Goal: Task Accomplishment & Management: Complete application form

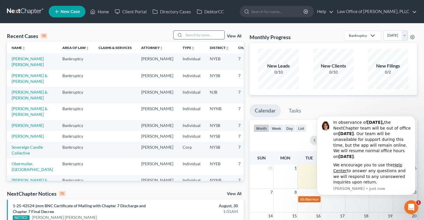
click at [192, 32] on input "search" at bounding box center [204, 35] width 41 height 8
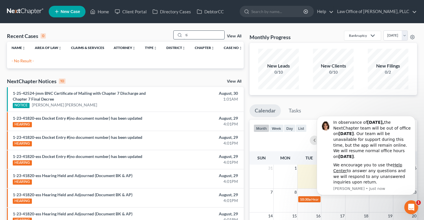
type input "t"
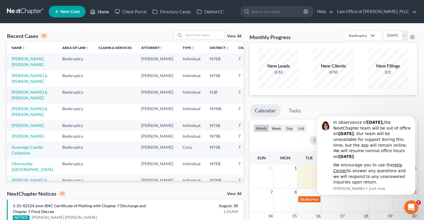
click at [103, 12] on link "Home" at bounding box center [99, 11] width 25 height 10
click at [190, 36] on input "search" at bounding box center [204, 35] width 41 height 8
type input "[PERSON_NAME]"
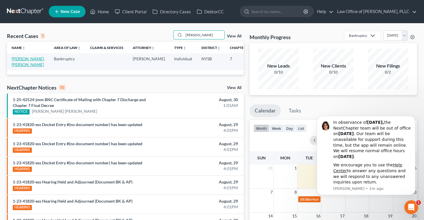
click at [22, 64] on link "[PERSON_NAME], [PERSON_NAME]" at bounding box center [28, 61] width 33 height 11
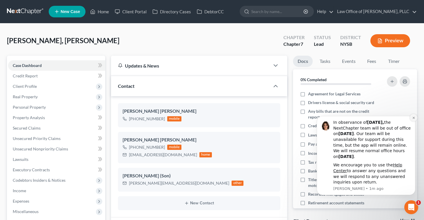
click at [414, 117] on icon "Dismiss notification" at bounding box center [414, 117] width 3 height 3
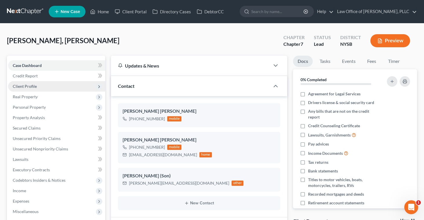
click at [24, 84] on span "Client Profile" at bounding box center [25, 86] width 24 height 5
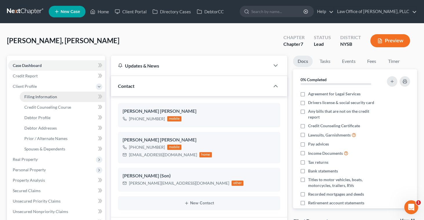
click at [28, 95] on span "Filing Information" at bounding box center [40, 96] width 33 height 5
select select "1"
select select "0"
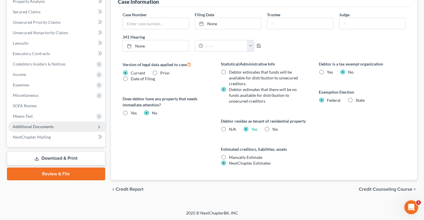
scroll to position [179, 0]
click at [40, 125] on span "Additional Documents" at bounding box center [33, 126] width 41 height 5
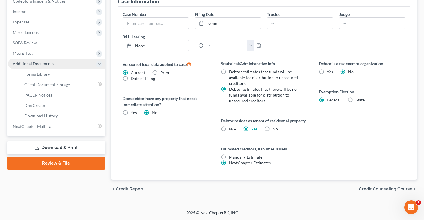
scroll to position [117, 0]
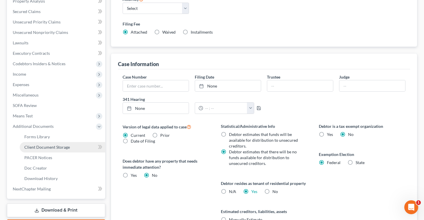
click at [40, 149] on span "Client Document Storage" at bounding box center [47, 147] width 46 height 5
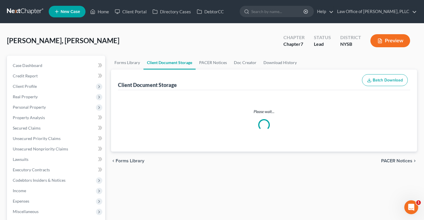
select select "0"
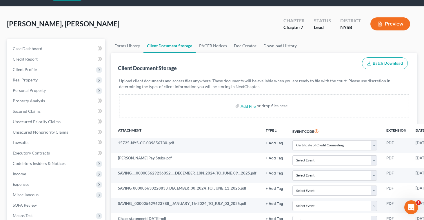
scroll to position [11, 0]
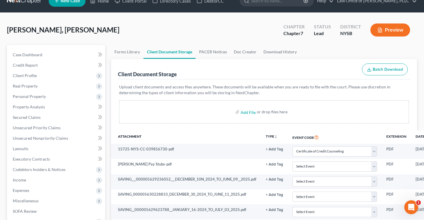
select select "0"
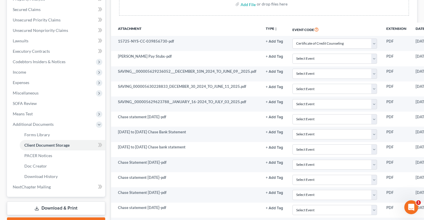
scroll to position [111, 0]
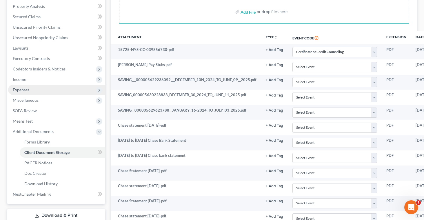
select select "0"
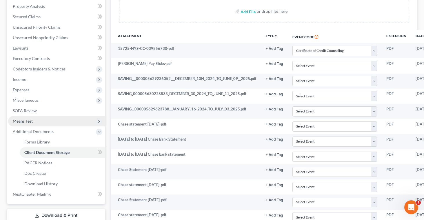
click at [17, 120] on span "Means Test" at bounding box center [23, 121] width 20 height 5
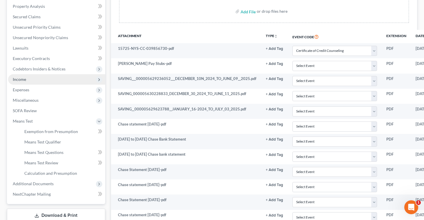
click at [20, 78] on span "Income" at bounding box center [19, 79] width 13 height 5
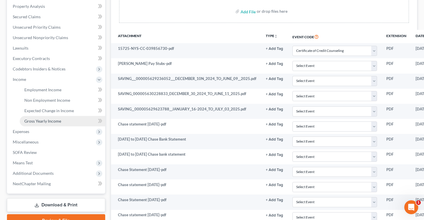
click at [31, 119] on span "Gross Yearly Income" at bounding box center [42, 121] width 37 height 5
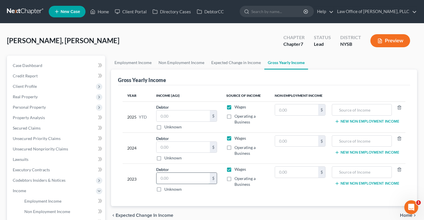
click at [163, 181] on input "text" at bounding box center [183, 178] width 53 height 11
type input "27,213"
click at [163, 149] on input "text" at bounding box center [183, 147] width 53 height 11
type input "29,200"
click at [164, 120] on input "text" at bounding box center [183, 116] width 53 height 11
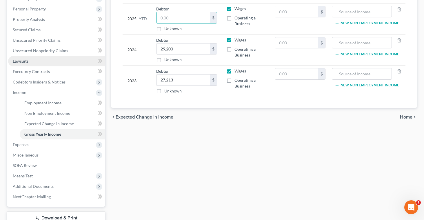
scroll to position [100, 0]
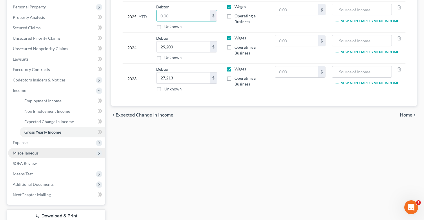
click at [45, 152] on span "Miscellaneous" at bounding box center [56, 153] width 97 height 10
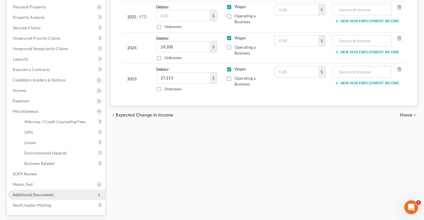
click at [37, 196] on span "Additional Documents" at bounding box center [33, 194] width 41 height 5
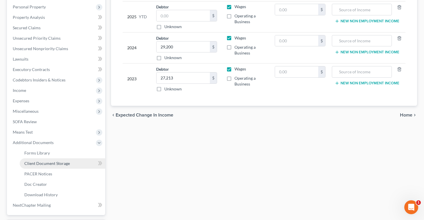
click at [44, 163] on span "Client Document Storage" at bounding box center [47, 163] width 46 height 5
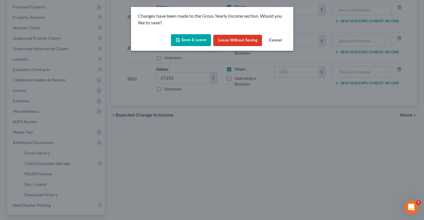
click at [192, 37] on button "Save & Leave" at bounding box center [191, 40] width 40 height 12
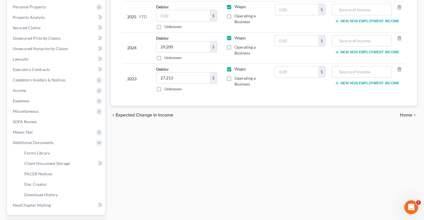
select select "0"
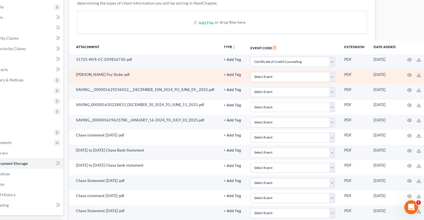
scroll to position [100, 63]
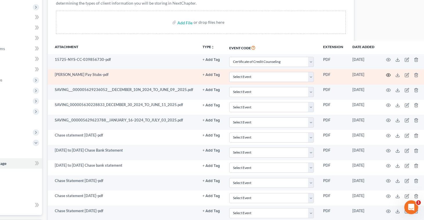
click at [386, 75] on icon "button" at bounding box center [388, 75] width 5 height 5
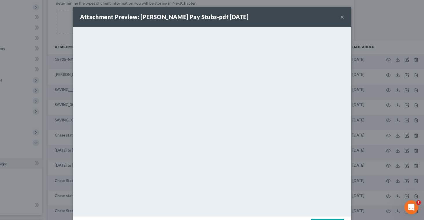
click at [345, 18] on div "Attachment Preview: [PERSON_NAME] Pay Stubs-pdf [DATE] ×" at bounding box center [212, 17] width 279 height 20
click at [342, 17] on button "×" at bounding box center [343, 16] width 4 height 7
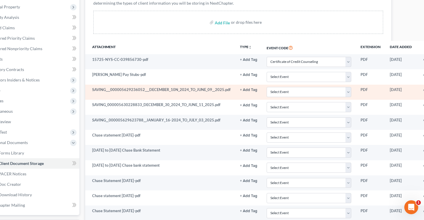
scroll to position [100, 0]
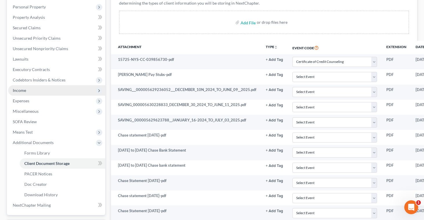
click at [26, 91] on span "Income" at bounding box center [19, 90] width 13 height 5
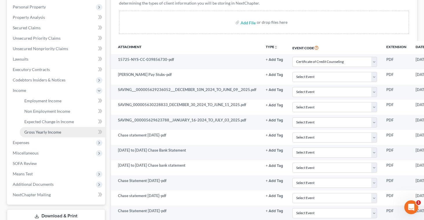
click at [37, 130] on span "Gross Yearly Income" at bounding box center [42, 132] width 37 height 5
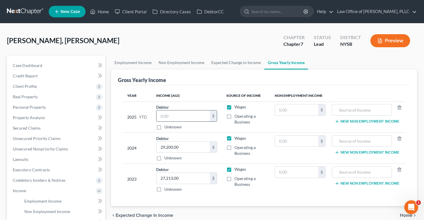
click at [177, 113] on input "text" at bounding box center [183, 116] width 53 height 11
type input "52,205"
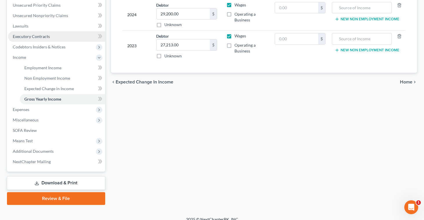
scroll to position [135, 0]
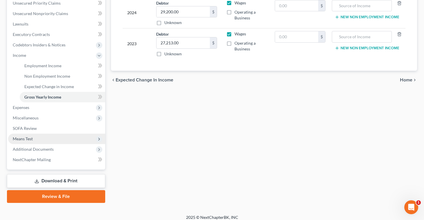
click at [29, 138] on span "Means Test" at bounding box center [23, 138] width 20 height 5
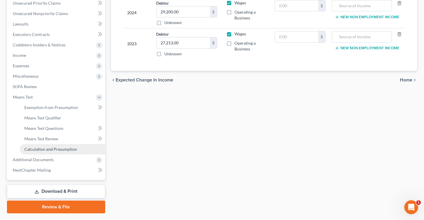
click at [43, 148] on span "Calculation and Presumption" at bounding box center [50, 149] width 53 height 5
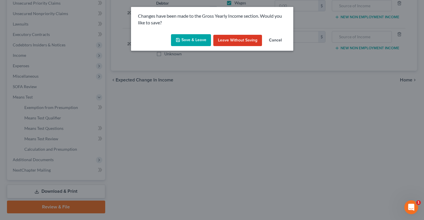
click at [190, 40] on button "Save & Leave" at bounding box center [191, 40] width 40 height 12
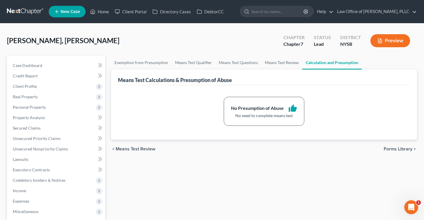
click at [377, 42] on button "Preview" at bounding box center [391, 40] width 40 height 13
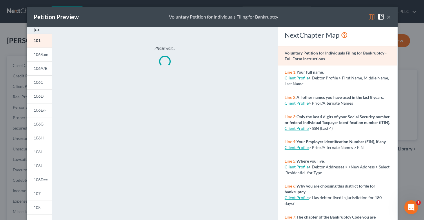
click at [388, 18] on button "×" at bounding box center [389, 16] width 4 height 7
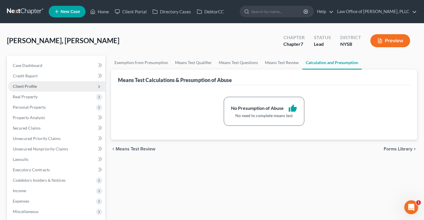
click at [23, 88] on span "Client Profile" at bounding box center [25, 86] width 24 height 5
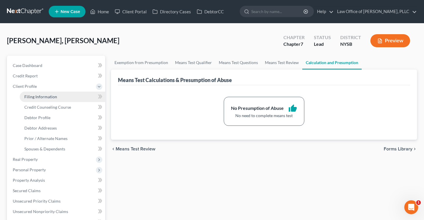
click at [27, 94] on span "Filing Information" at bounding box center [40, 96] width 33 height 5
select select "1"
select select "0"
select select "55"
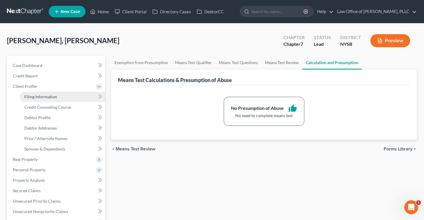
select select "1"
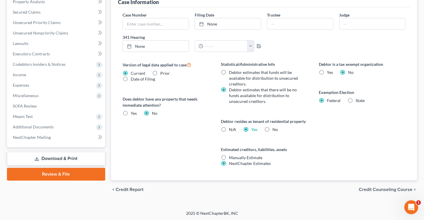
scroll to position [179, 0]
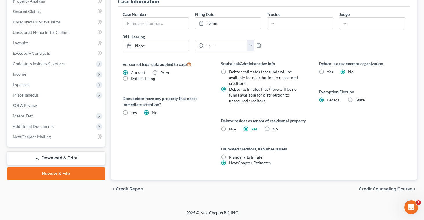
click at [363, 187] on span "Credit Counseling Course" at bounding box center [386, 189] width 54 height 5
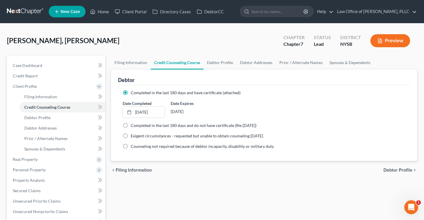
click at [388, 169] on span "Debtor Profile" at bounding box center [398, 170] width 29 height 5
select select "0"
select select "1"
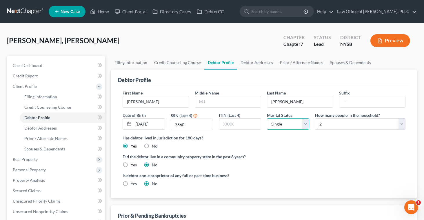
click at [305, 126] on select "Select Single Married Separated Divorced Widowed" at bounding box center [288, 124] width 42 height 12
select select "1"
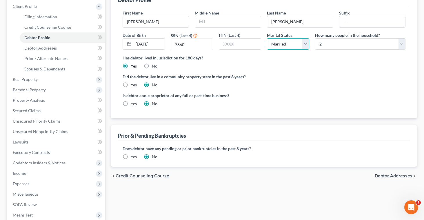
scroll to position [86, 0]
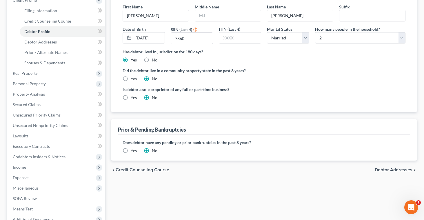
click at [380, 171] on span "Debtor Addresses" at bounding box center [394, 170] width 38 height 5
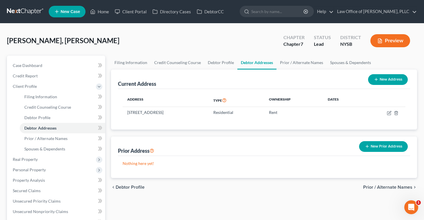
click at [376, 188] on span "Prior / Alternate Names" at bounding box center [388, 187] width 49 height 5
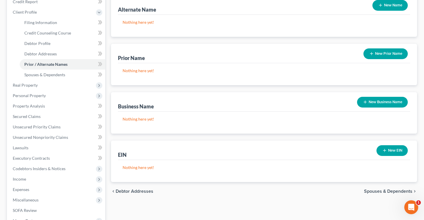
scroll to position [75, 0]
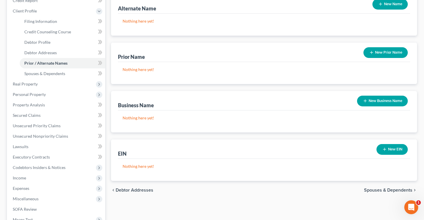
click at [382, 190] on span "Spouses & Dependents" at bounding box center [388, 190] width 48 height 5
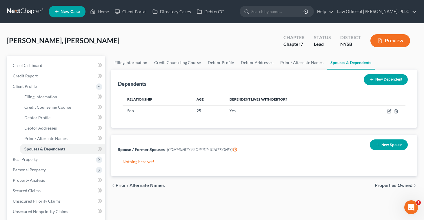
click at [390, 144] on button "New Spouse" at bounding box center [389, 145] width 38 height 11
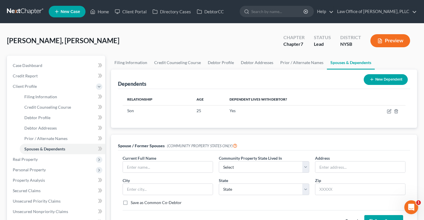
click at [375, 132] on div "Dependents New Dependent Relationship Age Dependent lives with debtor? Son [DEM…" at bounding box center [264, 152] width 312 height 165
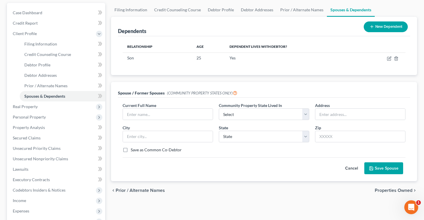
scroll to position [55, 0]
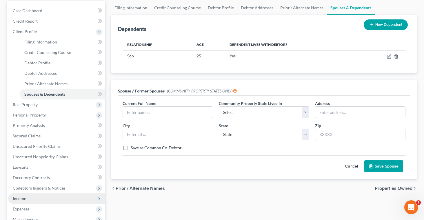
click at [18, 199] on span "Income" at bounding box center [19, 198] width 13 height 5
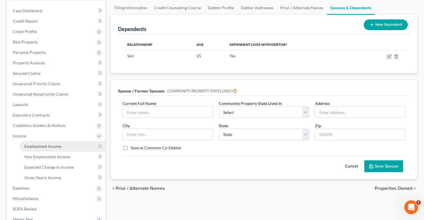
click at [58, 144] on span "Employment Income" at bounding box center [42, 146] width 37 height 5
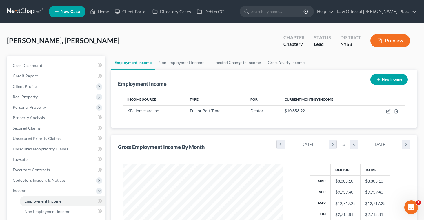
scroll to position [104, 172]
click at [381, 43] on button "Preview" at bounding box center [391, 40] width 40 height 13
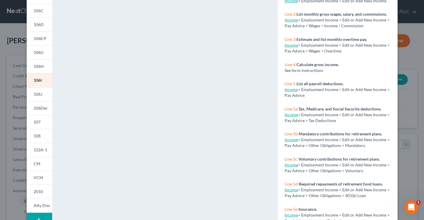
scroll to position [107, 0]
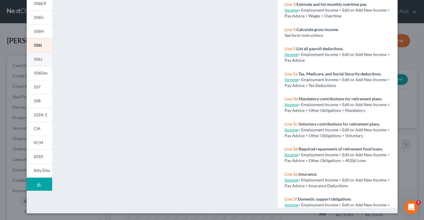
click at [41, 58] on span "106J" at bounding box center [38, 59] width 9 height 5
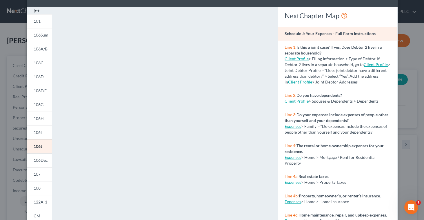
scroll to position [0, 0]
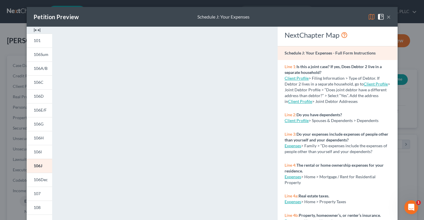
click at [388, 16] on button "×" at bounding box center [389, 16] width 4 height 7
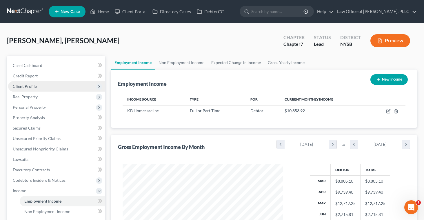
click at [24, 86] on span "Client Profile" at bounding box center [25, 86] width 24 height 5
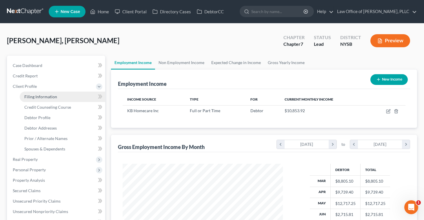
click at [29, 96] on span "Filing Information" at bounding box center [40, 96] width 33 height 5
select select "1"
select select "0"
select select "55"
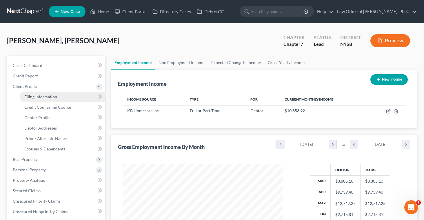
select select "1"
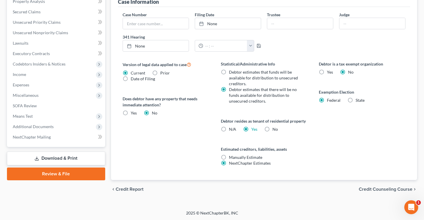
scroll to position [179, 0]
click at [361, 189] on span "Credit Counseling Course" at bounding box center [386, 189] width 54 height 5
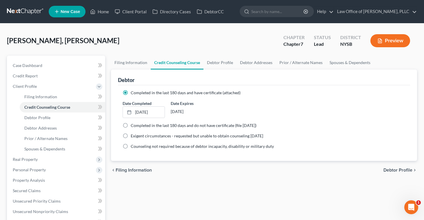
click at [393, 170] on span "Debtor Profile" at bounding box center [398, 170] width 29 height 5
select select "1"
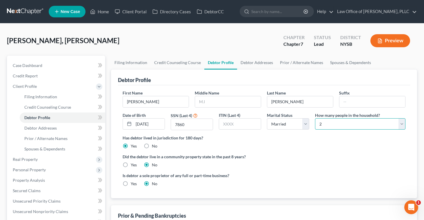
click at [399, 123] on select "Select 1 2 3 4 5 6 7 8 9 10 11 12 13 14 15 16 17 18 19 20" at bounding box center [360, 124] width 91 height 12
select select "2"
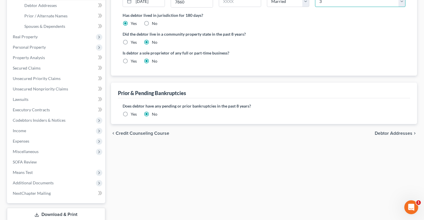
scroll to position [124, 0]
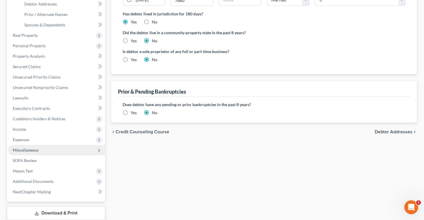
click at [17, 149] on span "Miscellaneous" at bounding box center [26, 150] width 26 height 5
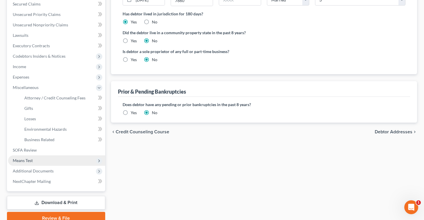
click at [25, 161] on span "Means Test" at bounding box center [23, 160] width 20 height 5
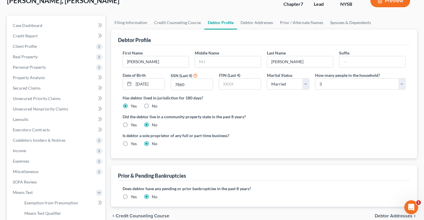
scroll to position [0, 0]
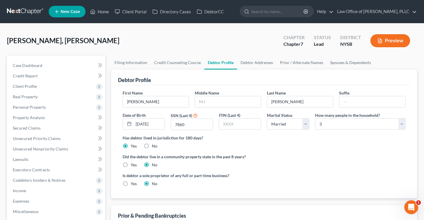
click at [382, 40] on icon "button" at bounding box center [380, 41] width 3 height 4
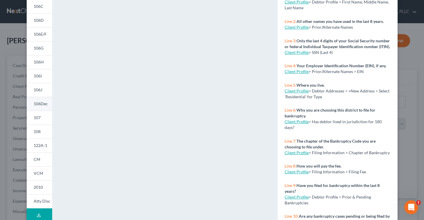
scroll to position [78, 0]
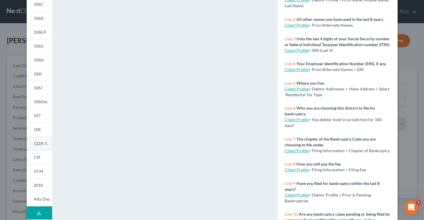
click at [39, 147] on link "122A-1" at bounding box center [40, 144] width 26 height 14
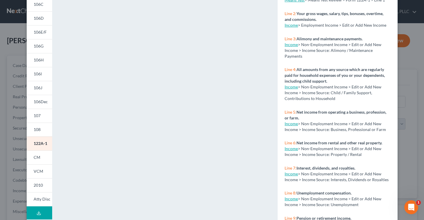
scroll to position [0, 0]
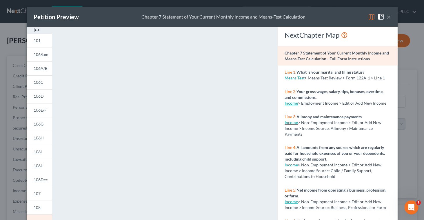
click at [390, 18] on button "×" at bounding box center [389, 16] width 4 height 7
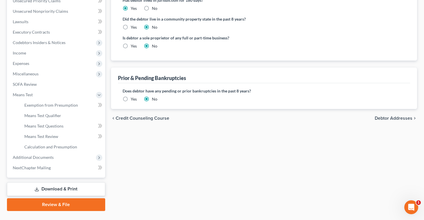
scroll to position [150, 0]
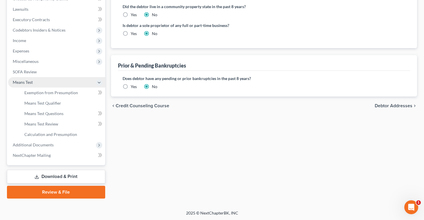
click at [29, 82] on span "Means Test" at bounding box center [23, 82] width 20 height 5
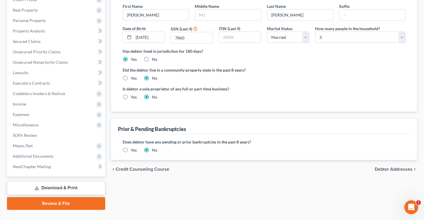
scroll to position [86, 0]
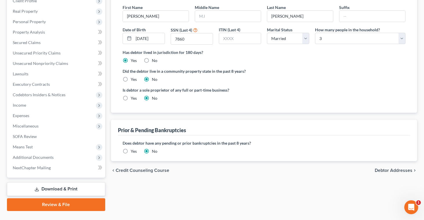
click at [377, 170] on span "Debtor Addresses" at bounding box center [394, 170] width 38 height 5
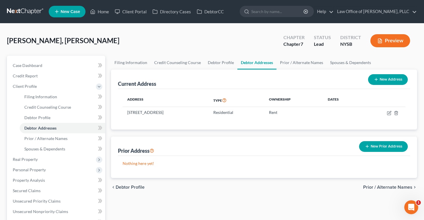
click at [375, 189] on span "Prior / Alternate Names" at bounding box center [388, 187] width 49 height 5
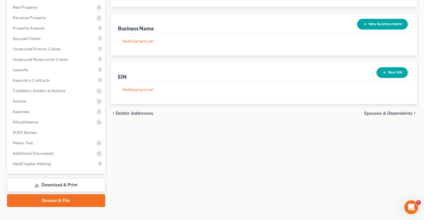
scroll to position [161, 0]
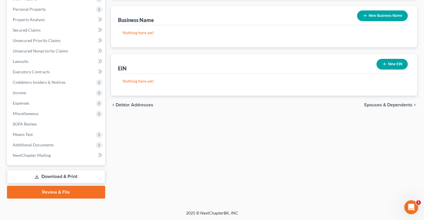
click at [405, 104] on span "Spouses & Dependents" at bounding box center [388, 105] width 48 height 5
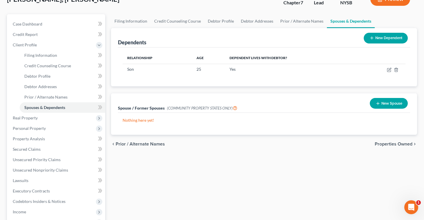
scroll to position [44, 0]
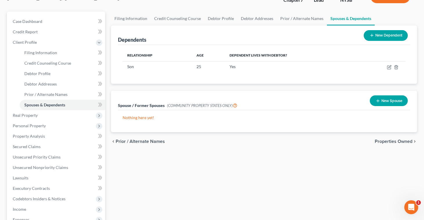
click at [394, 141] on span "Properties Owned" at bounding box center [394, 141] width 38 height 5
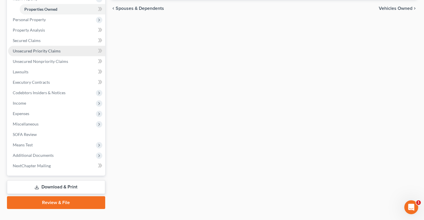
scroll to position [109, 0]
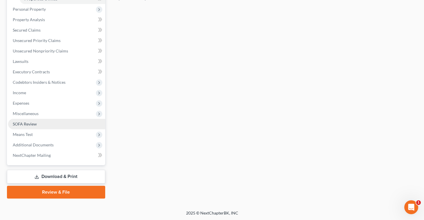
click at [26, 120] on link "SOFA Review" at bounding box center [56, 124] width 97 height 10
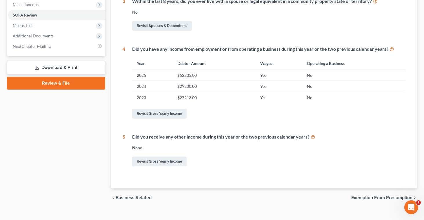
scroll to position [209, 0]
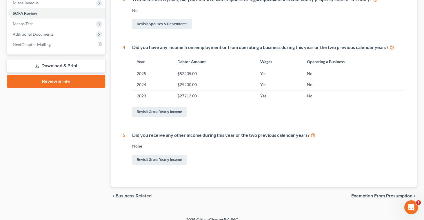
click at [360, 195] on span "Exemption from Presumption" at bounding box center [382, 196] width 61 height 5
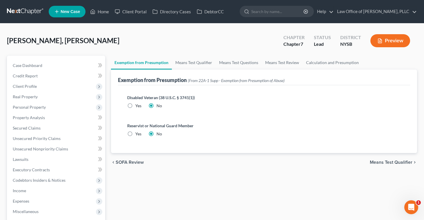
click at [388, 160] on span "Means Test Qualifier" at bounding box center [391, 162] width 43 height 5
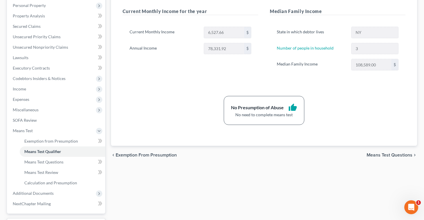
scroll to position [102, 0]
click at [389, 153] on span "Means Test Questions" at bounding box center [390, 154] width 46 height 5
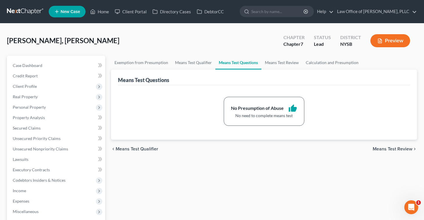
click at [391, 148] on span "Means Test Review" at bounding box center [393, 149] width 40 height 5
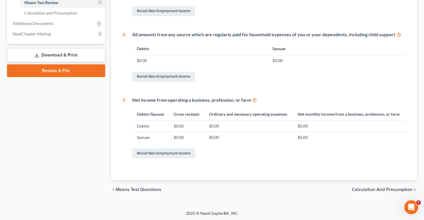
scroll to position [272, 0]
click at [383, 187] on span "Calculation and Presumption" at bounding box center [382, 189] width 61 height 5
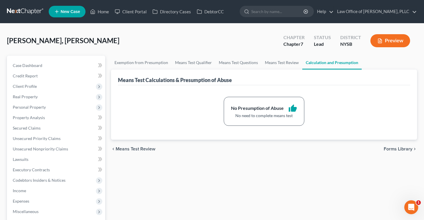
click at [407, 149] on span "Forms Library" at bounding box center [398, 149] width 29 height 5
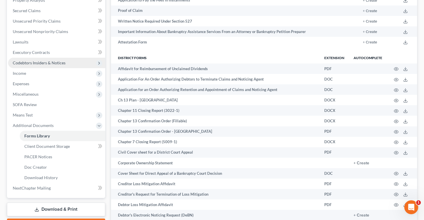
scroll to position [115, 0]
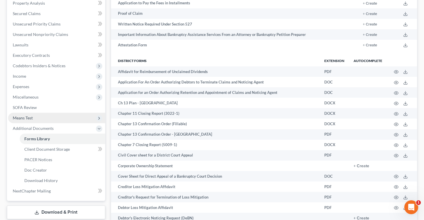
click at [27, 120] on span "Means Test" at bounding box center [23, 117] width 20 height 5
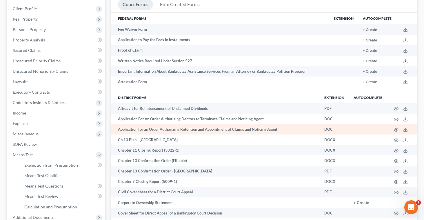
scroll to position [0, 0]
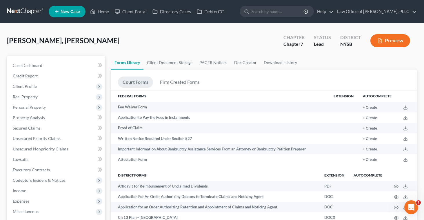
click at [389, 41] on button "Preview" at bounding box center [391, 40] width 40 height 13
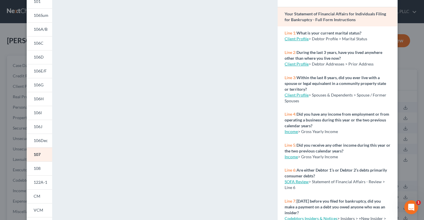
scroll to position [40, 0]
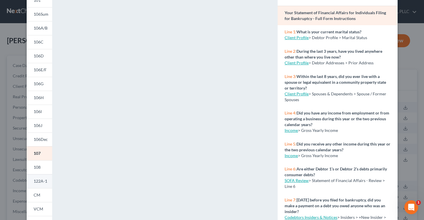
click at [44, 180] on span "122A-1" at bounding box center [41, 181] width 14 height 5
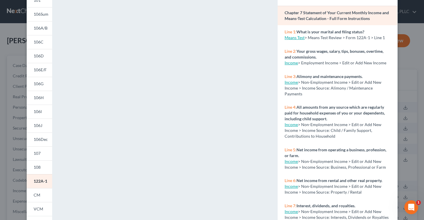
click at [290, 39] on link "Means Test" at bounding box center [295, 37] width 20 height 5
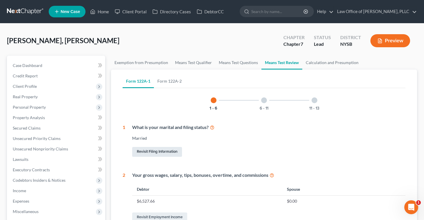
click at [172, 149] on link "Revisit Filing Information" at bounding box center [157, 152] width 50 height 10
select select "1"
select select "0"
select select "55"
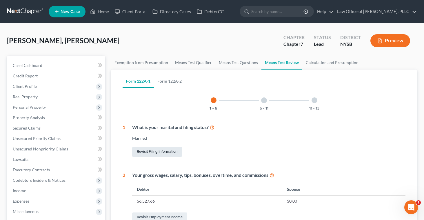
select select "1"
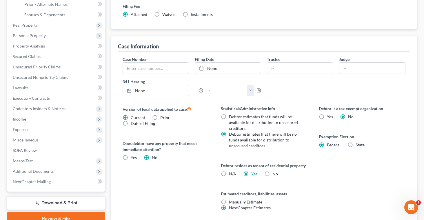
scroll to position [155, 0]
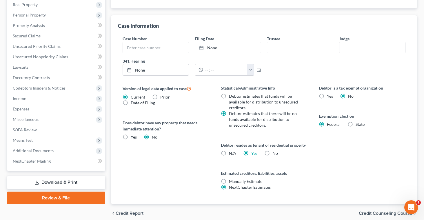
click at [379, 214] on span "Credit Counseling Course" at bounding box center [386, 213] width 54 height 5
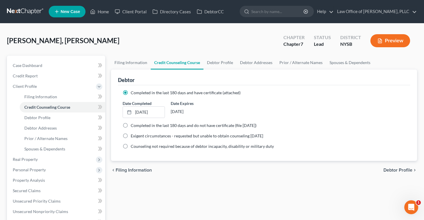
click at [398, 169] on span "Debtor Profile" at bounding box center [398, 170] width 29 height 5
select select "1"
select select "2"
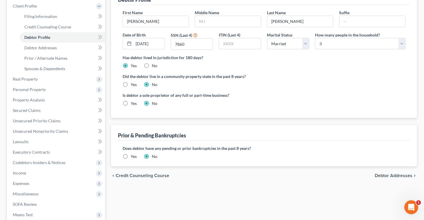
scroll to position [81, 0]
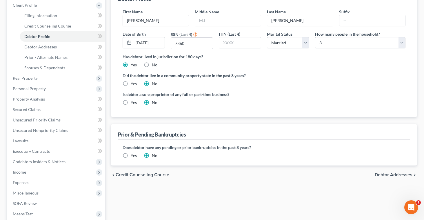
click at [378, 173] on span "Debtor Addresses" at bounding box center [394, 175] width 38 height 5
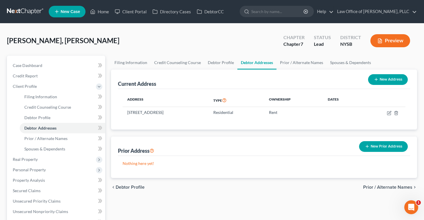
click at [370, 186] on span "Prior / Alternate Names" at bounding box center [388, 187] width 49 height 5
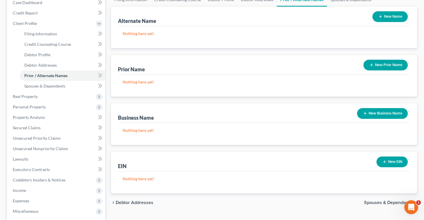
scroll to position [71, 0]
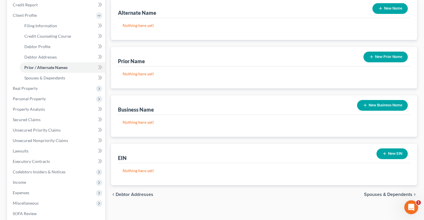
click at [380, 195] on span "Spouses & Dependents" at bounding box center [388, 194] width 48 height 5
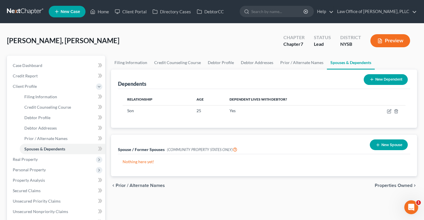
click at [384, 184] on span "Properties Owned" at bounding box center [394, 185] width 38 height 5
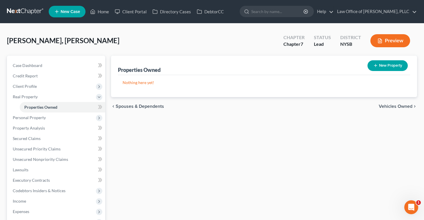
click at [395, 105] on span "Vehicles Owned" at bounding box center [396, 106] width 34 height 5
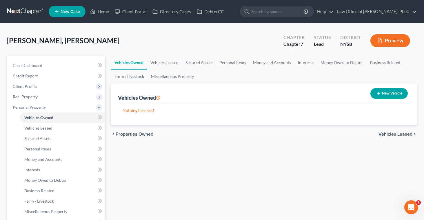
click at [390, 135] on span "Vehicles Leased" at bounding box center [396, 134] width 34 height 5
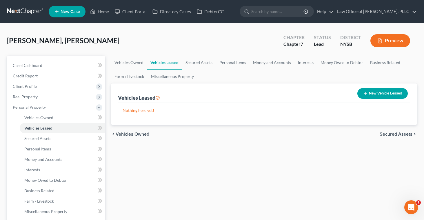
click at [390, 134] on span "Secured Assets" at bounding box center [396, 134] width 33 height 5
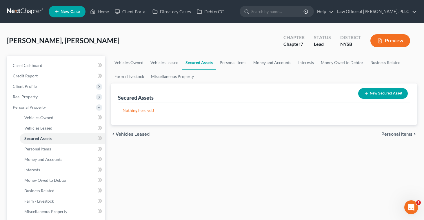
click at [390, 134] on span "Personal Items" at bounding box center [397, 134] width 31 height 5
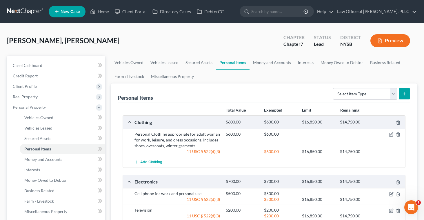
click at [388, 41] on button "Preview" at bounding box center [391, 40] width 40 height 13
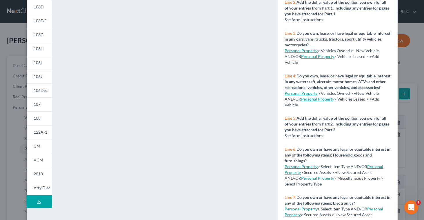
scroll to position [107, 0]
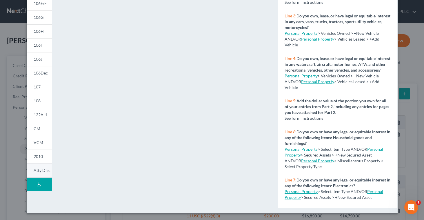
click at [40, 171] on span "Atty Disc" at bounding box center [42, 170] width 17 height 5
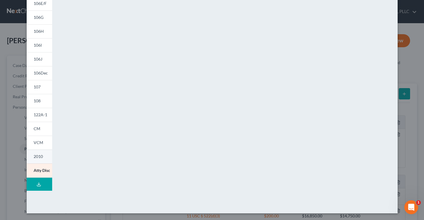
click at [32, 157] on link "2010" at bounding box center [40, 157] width 26 height 14
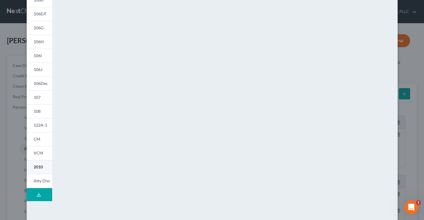
scroll to position [97, 0]
click at [42, 153] on span "VCM" at bounding box center [39, 152] width 10 height 5
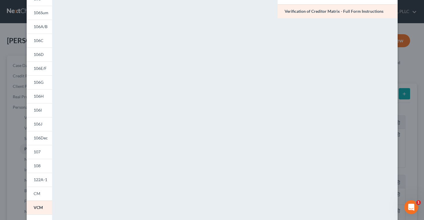
scroll to position [0, 0]
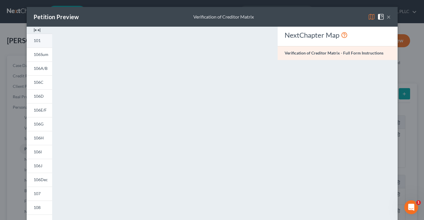
click at [35, 39] on span "101" at bounding box center [37, 40] width 7 height 5
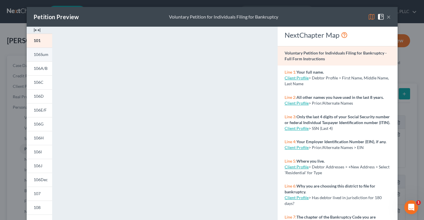
click at [41, 56] on span "106Sum" at bounding box center [41, 54] width 15 height 5
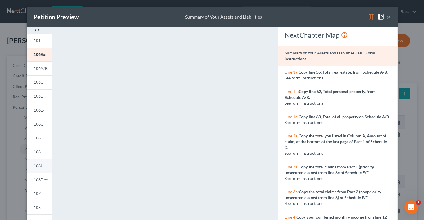
click at [39, 166] on span "106J" at bounding box center [38, 165] width 9 height 5
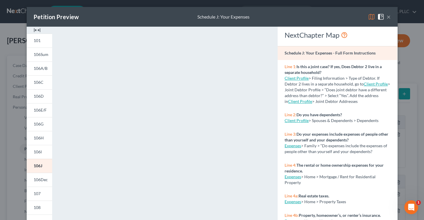
click at [389, 18] on button "×" at bounding box center [389, 16] width 4 height 7
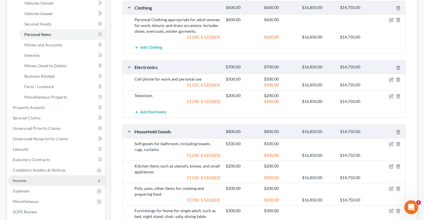
scroll to position [115, 0]
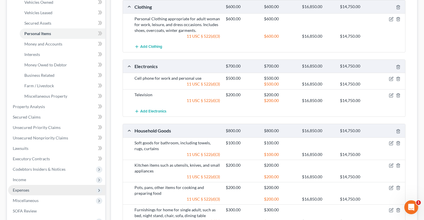
click at [23, 189] on span "Expenses" at bounding box center [21, 190] width 17 height 5
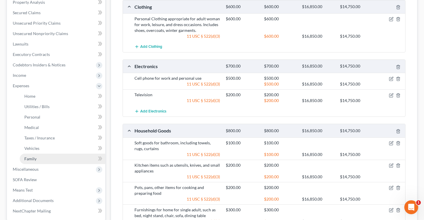
click at [34, 160] on span "Family" at bounding box center [30, 158] width 12 height 5
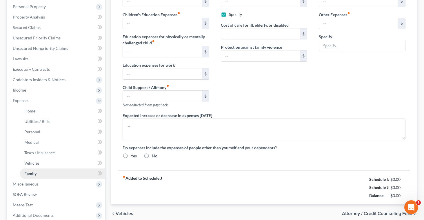
type input "25.00"
checkbox input "true"
type input "1,000.00"
type input "800.00"
type textarea "I work in healthcare, and have large swings in earnings from month-to-month"
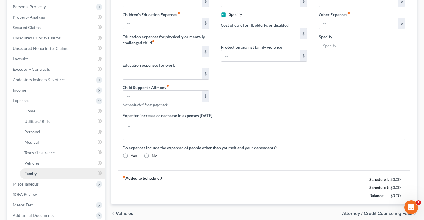
radio input "true"
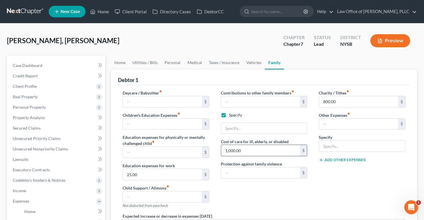
click at [227, 149] on input "1,000.00" at bounding box center [260, 150] width 79 height 11
type input "2,000"
click at [226, 130] on input "text" at bounding box center [264, 128] width 86 height 11
type input "Contribution to non-filing spouse"
click at [308, 192] on div "Contributions to other family members fiber_manual_record $ Specify Contributio…" at bounding box center [264, 151] width 98 height 123
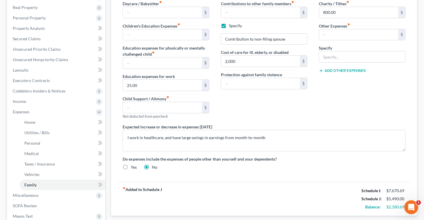
scroll to position [89, 0]
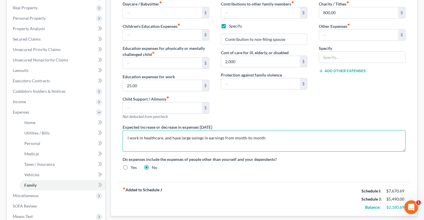
click at [321, 133] on textarea "I work in healthcare, and have large swings in earnings from month-to-month" at bounding box center [264, 140] width 283 height 21
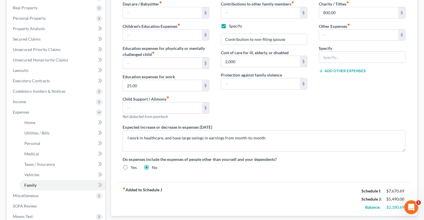
click at [322, 116] on div "Charity / Tithes fiber_manual_record 800.00 $ Other Expenses fiber_manual_recor…" at bounding box center [362, 62] width 98 height 123
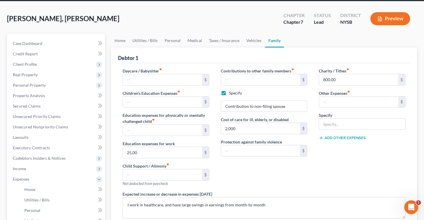
scroll to position [21, 0]
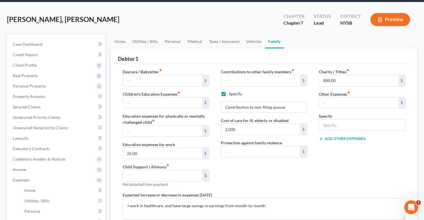
click at [382, 20] on icon "button" at bounding box center [380, 20] width 3 height 4
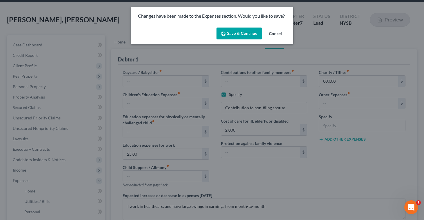
click at [247, 33] on button "Save & Continue" at bounding box center [240, 34] width 46 height 12
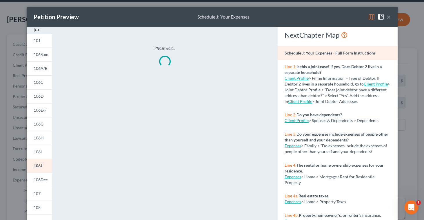
type input "2,000.00"
click at [388, 18] on button "×" at bounding box center [389, 16] width 4 height 7
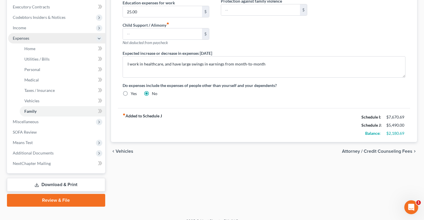
scroll to position [171, 0]
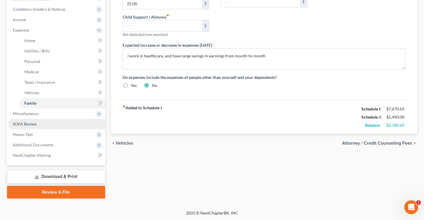
click at [34, 123] on span "SOFA Review" at bounding box center [25, 124] width 24 height 5
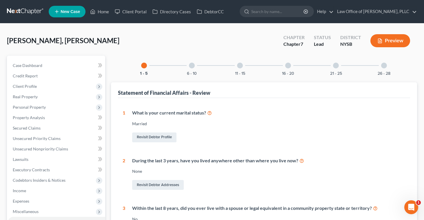
click at [384, 41] on button "Preview" at bounding box center [391, 40] width 40 height 13
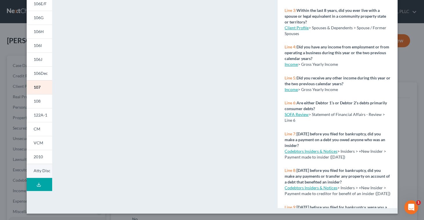
scroll to position [107, 0]
click at [44, 113] on span "122A-1" at bounding box center [41, 114] width 14 height 5
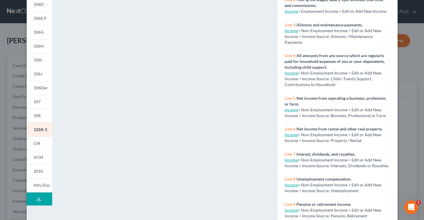
scroll to position [94, 0]
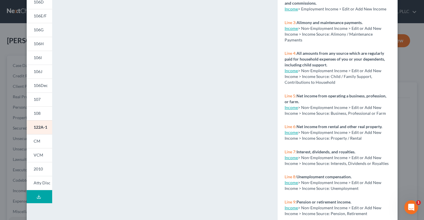
click at [419, 207] on div "Petition Preview Chapter 7 Statement of Your Current Monthly Income and Means-T…" at bounding box center [212, 110] width 424 height 220
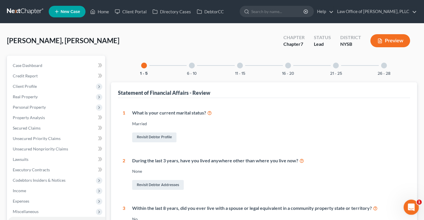
click html
click at [370, 176] on div "During the last 3 years, have you lived anywhere other than where you live now?…" at bounding box center [265, 175] width 281 height 34
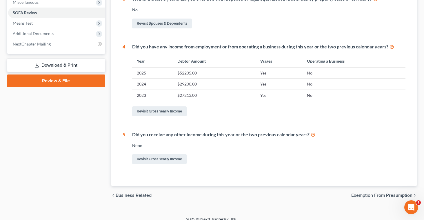
scroll to position [216, 0]
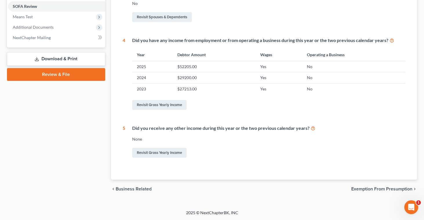
click at [355, 189] on span "Exemption from Presumption" at bounding box center [382, 189] width 61 height 5
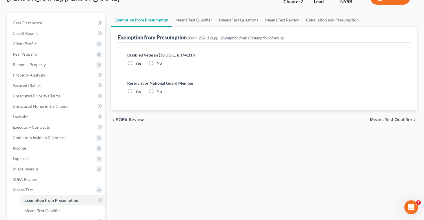
radio input "true"
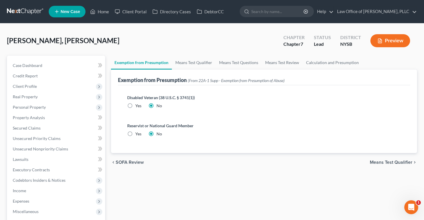
click at [387, 162] on span "Means Test Qualifier" at bounding box center [391, 162] width 43 height 5
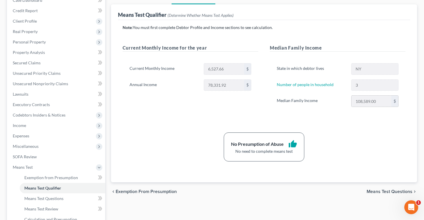
scroll to position [66, 0]
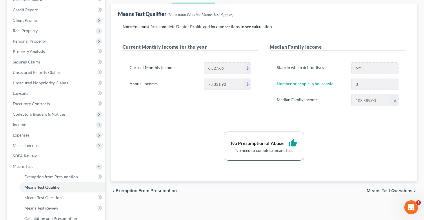
click at [385, 189] on span "Means Test Questions" at bounding box center [390, 191] width 46 height 5
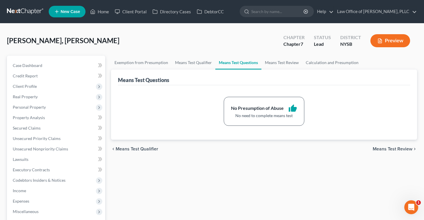
click at [392, 148] on span "Means Test Review" at bounding box center [393, 149] width 40 height 5
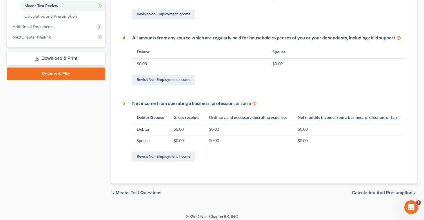
scroll to position [272, 0]
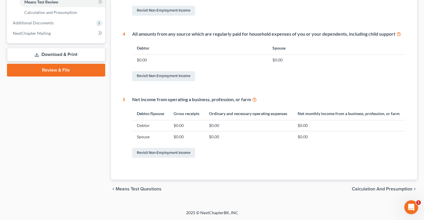
click at [384, 189] on span "Calculation and Presumption" at bounding box center [382, 189] width 61 height 5
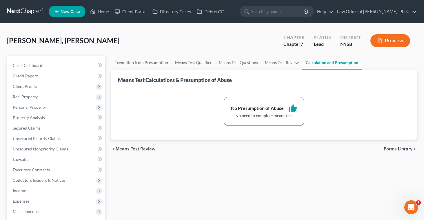
click at [405, 148] on span "Forms Library" at bounding box center [398, 149] width 29 height 5
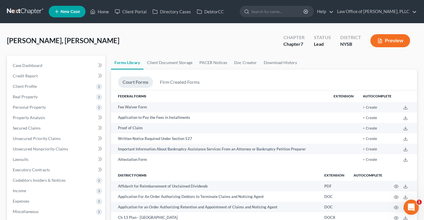
click at [408, 204] on icon "Open Intercom Messenger" at bounding box center [411, 207] width 10 height 10
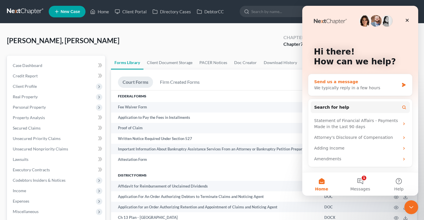
click at [368, 86] on div "We typically reply in a few hours" at bounding box center [356, 88] width 85 height 6
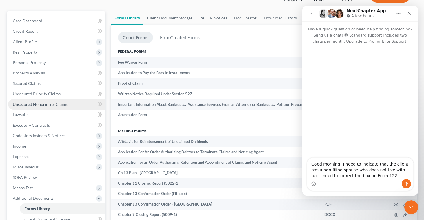
scroll to position [43, 0]
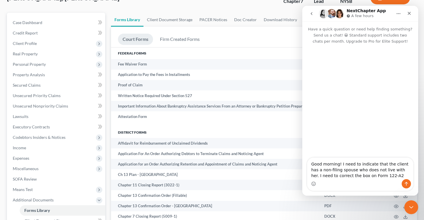
type textarea "Good morning! I need to indicate that the client has a non-filing spouse who do…"
click at [353, 150] on div "Image previews" at bounding box center [361, 147] width 106 height 21
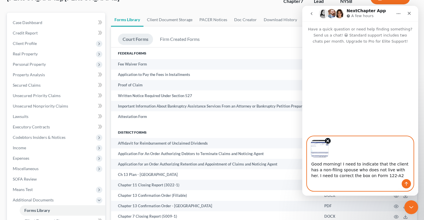
click at [379, 175] on textarea "Good morning! I need to indicate that the client has a non-filing spouse who do…" at bounding box center [361, 168] width 106 height 21
type textarea "Good morning! I need to indicate that the client has a non-filing spouse who do…"
click at [406, 184] on icon "Send a message…" at bounding box center [406, 184] width 5 height 5
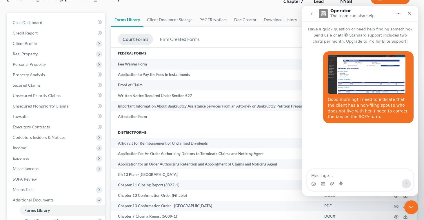
click at [356, 77] on img "Paula says…" at bounding box center [367, 74] width 78 height 39
click at [356, 77] on img "Close" at bounding box center [212, 115] width 382 height 193
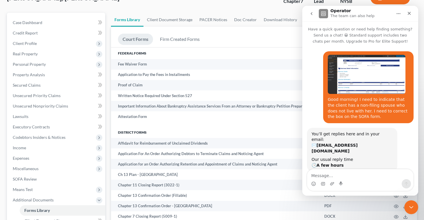
scroll to position [3, 0]
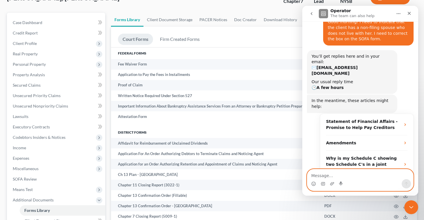
click at [313, 175] on textarea "Message…" at bounding box center [361, 174] width 106 height 10
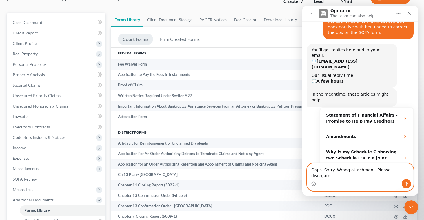
type textarea "Oops. Sorry. Wrong attachment. Please disregard."
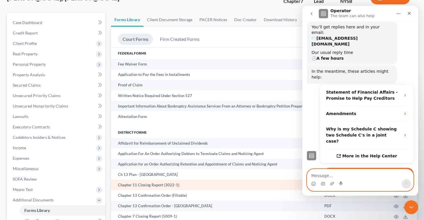
scroll to position [107, 0]
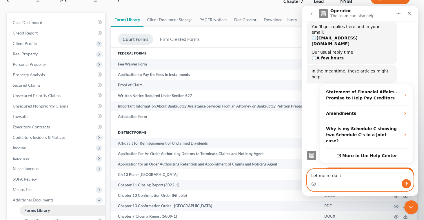
type textarea "Let me re-do it."
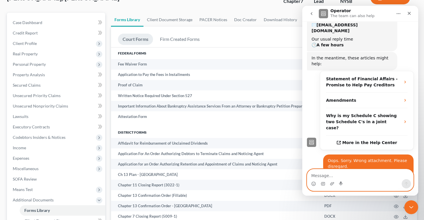
click at [337, 175] on textarea "Message…" at bounding box center [361, 174] width 106 height 10
click at [330, 182] on icon "Upload attachment" at bounding box center [332, 184] width 5 height 5
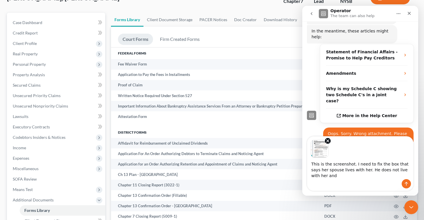
scroll to position [153, 0]
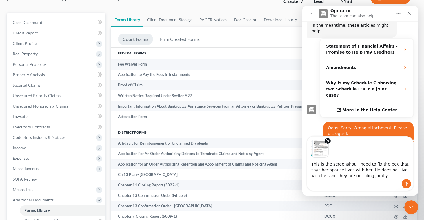
type textarea "This is the screenshot. I need to fix the box that says her spouse lives with h…"
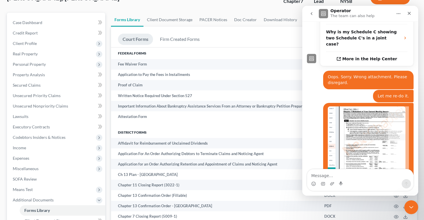
scroll to position [224, 0]
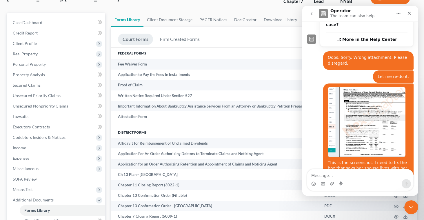
click at [267, 3] on div "[PERSON_NAME], [PERSON_NAME] Upgraded Chapter Chapter 7 Status Lead District NY…" at bounding box center [212, 0] width 411 height 25
click at [366, 179] on textarea "Message…" at bounding box center [361, 174] width 106 height 10
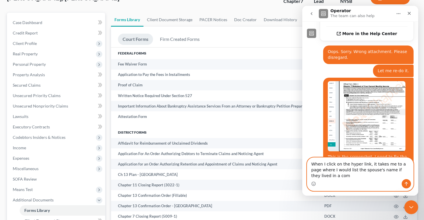
scroll to position [235, 0]
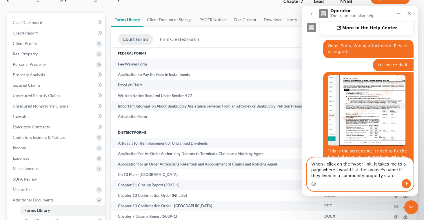
type textarea "When I click on the hyper link, it takes me to a page where I would list the sp…"
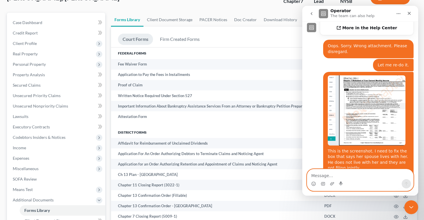
scroll to position [254, 0]
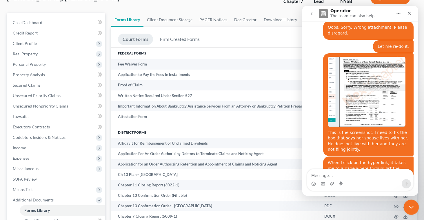
click at [411, 207] on icon "Close Intercom Messenger" at bounding box center [410, 206] width 7 height 7
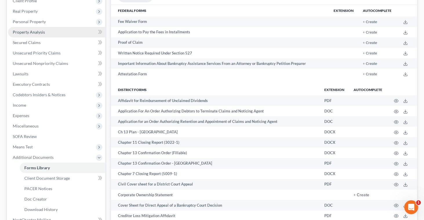
scroll to position [86, 0]
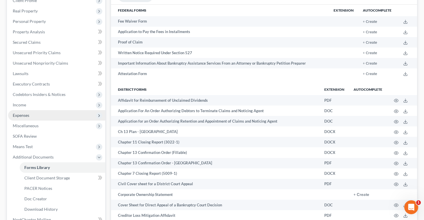
click at [23, 116] on span "Expenses" at bounding box center [21, 115] width 17 height 5
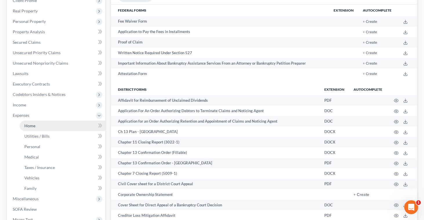
click at [30, 125] on span "Home" at bounding box center [29, 125] width 11 height 5
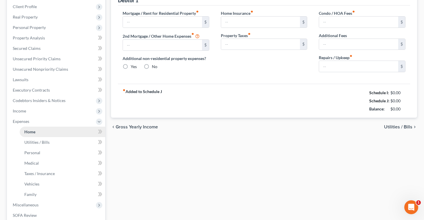
type input "1,950.00"
radio input "true"
type input "50.00"
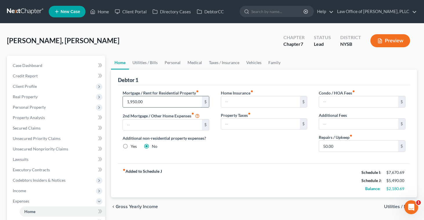
click at [132, 102] on input "1,950.00" at bounding box center [162, 101] width 79 height 11
type input "2"
type input "1"
type input "2,450"
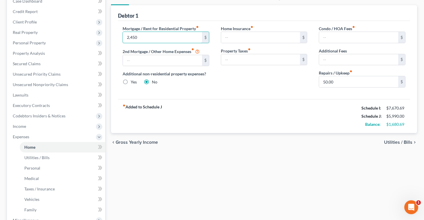
scroll to position [80, 0]
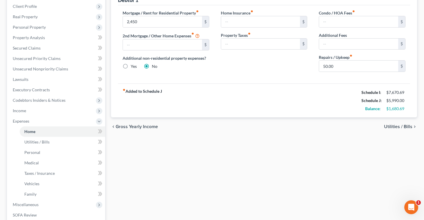
click at [388, 126] on span "Utilities / Bills" at bounding box center [398, 126] width 28 height 5
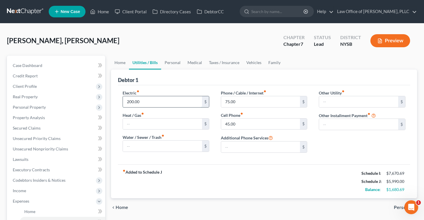
click at [134, 101] on input "200.00" at bounding box center [162, 101] width 79 height 11
type input "270"
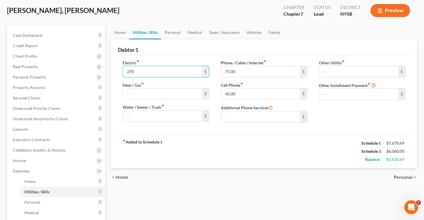
scroll to position [30, 0]
click at [397, 177] on span "Personal" at bounding box center [403, 177] width 19 height 5
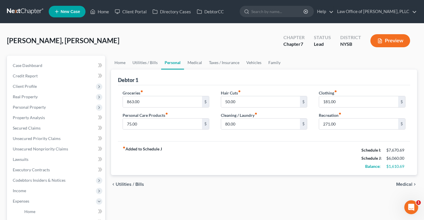
scroll to position [0, 0]
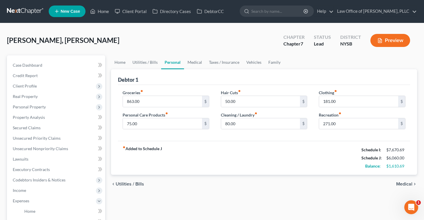
click at [400, 182] on span "Medical" at bounding box center [405, 184] width 16 height 5
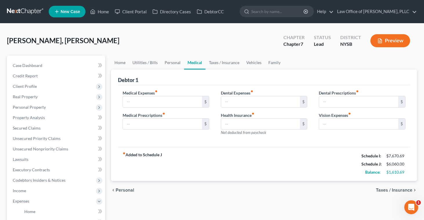
click at [379, 190] on span "Taxes / Insurance" at bounding box center [394, 190] width 37 height 5
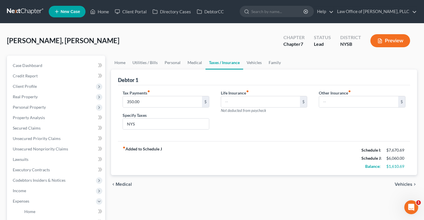
click at [399, 184] on span "Vehicles" at bounding box center [404, 184] width 18 height 5
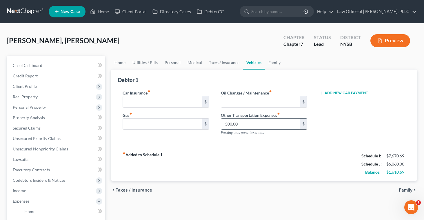
click at [227, 123] on input "500.00" at bounding box center [260, 124] width 79 height 11
type input "600.00"
click at [402, 190] on span "Family" at bounding box center [406, 190] width 14 height 5
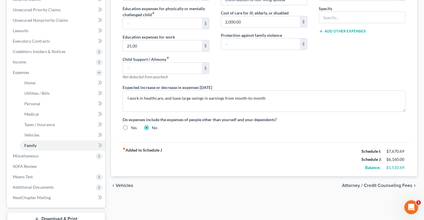
scroll to position [129, 0]
click at [349, 186] on span "Attorney / Credit Counseling Fees" at bounding box center [377, 185] width 70 height 5
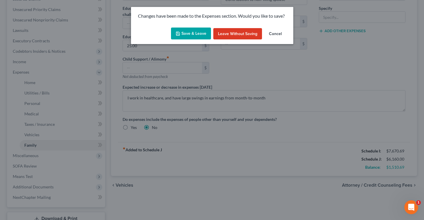
click at [195, 30] on button "Save & Leave" at bounding box center [191, 34] width 40 height 12
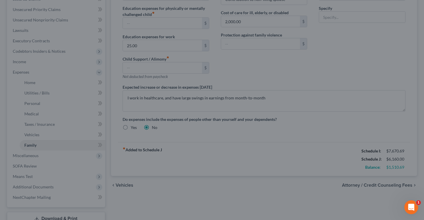
select select "2"
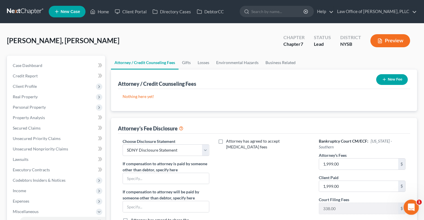
click at [412, 202] on div "Open Intercom Messenger" at bounding box center [410, 206] width 19 height 19
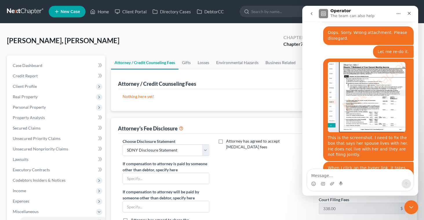
scroll to position [254, 0]
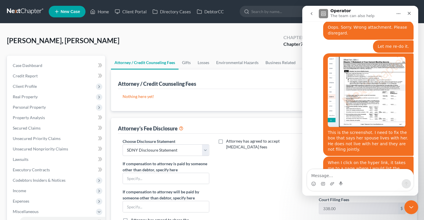
click at [357, 180] on div "Intercom messenger" at bounding box center [361, 183] width 106 height 9
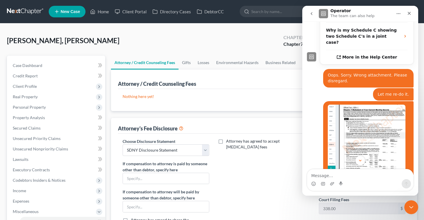
scroll to position [207, 0]
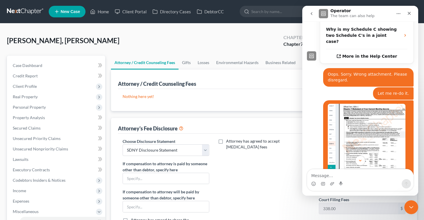
click at [227, 44] on div "[PERSON_NAME], [PERSON_NAME] Upgraded Chapter Chapter 7 Status Lead District NY…" at bounding box center [212, 42] width 411 height 25
click at [410, 15] on icon "Close" at bounding box center [409, 13] width 5 height 5
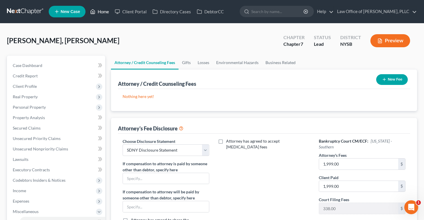
click at [105, 13] on link "Home" at bounding box center [99, 11] width 25 height 10
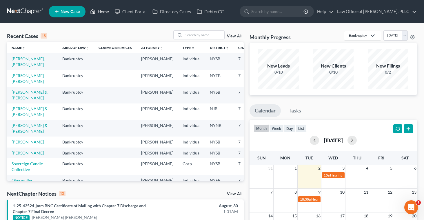
click at [105, 12] on link "Home" at bounding box center [99, 11] width 25 height 10
click at [104, 12] on link "Home" at bounding box center [99, 11] width 25 height 10
click at [160, 11] on link "Directory Cases" at bounding box center [172, 11] width 44 height 10
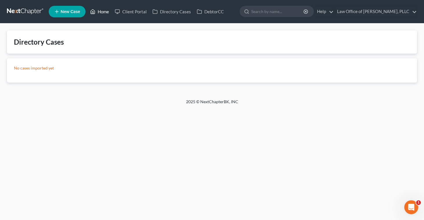
click at [98, 11] on link "Home" at bounding box center [99, 11] width 25 height 10
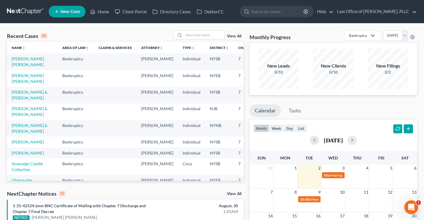
click at [231, 36] on link "View All" at bounding box center [234, 36] width 15 height 4
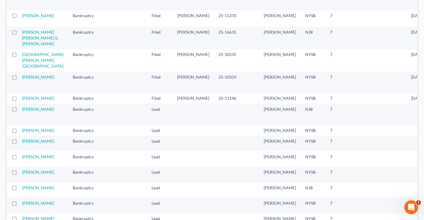
scroll to position [380, 0]
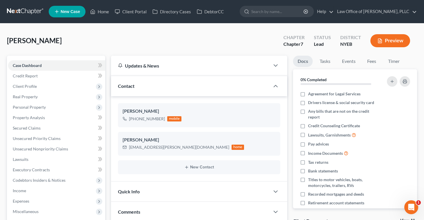
click at [392, 42] on button "Preview" at bounding box center [391, 40] width 40 height 13
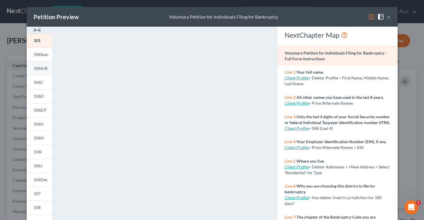
click at [36, 69] on span "106A/B" at bounding box center [41, 68] width 14 height 5
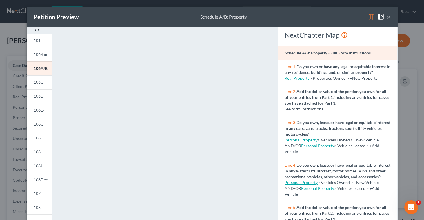
click at [388, 20] on button "×" at bounding box center [389, 16] width 4 height 7
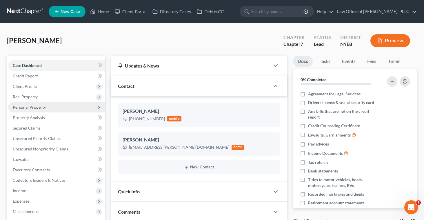
click at [27, 109] on span "Personal Property" at bounding box center [29, 107] width 33 height 5
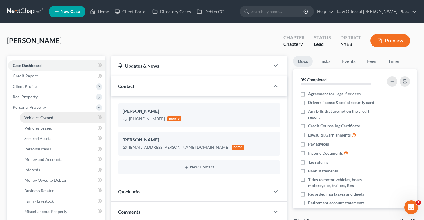
click at [30, 120] on link "Vehicles Owned" at bounding box center [63, 118] width 86 height 10
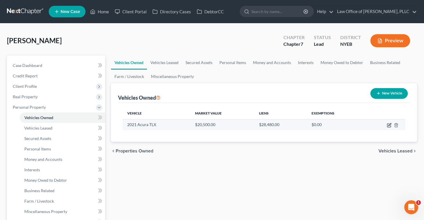
click at [390, 125] on icon "button" at bounding box center [389, 125] width 5 height 5
select select "0"
select select "5"
select select "3"
select select "0"
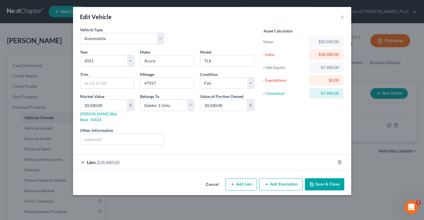
click at [118, 159] on div "Lien $28,480.00" at bounding box center [204, 162] width 262 height 15
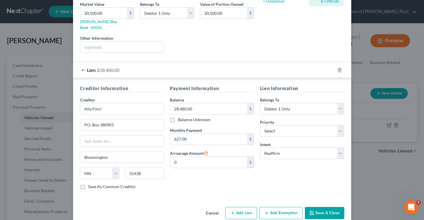
scroll to position [94, 0]
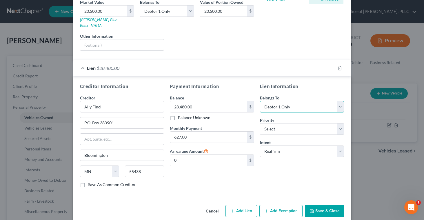
click at [341, 101] on select "Select Debtor 1 Only Debtor 2 Only Debtor 1 And Debtor 2 Only At Least One Of T…" at bounding box center [302, 107] width 84 height 12
select select "3"
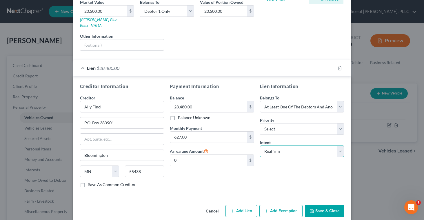
click at [341, 146] on select "Select Surrender Redeem Reaffirm Avoid Other" at bounding box center [302, 152] width 84 height 12
select select "4"
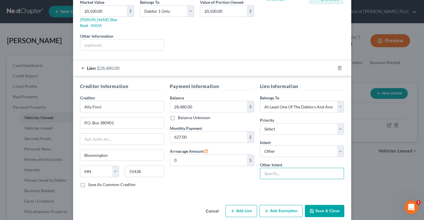
click at [330, 170] on input "text" at bounding box center [302, 174] width 84 height 12
type input "Retain vehicle by continuing to make payments"
click at [325, 208] on button "Save & Close" at bounding box center [324, 211] width 39 height 12
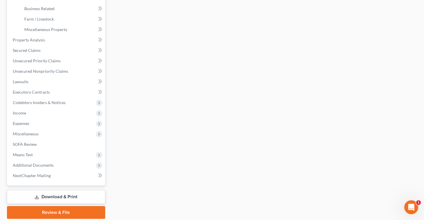
scroll to position [184, 0]
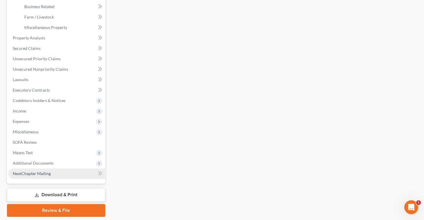
click at [42, 173] on span "NextChapter Mailing" at bounding box center [32, 173] width 38 height 5
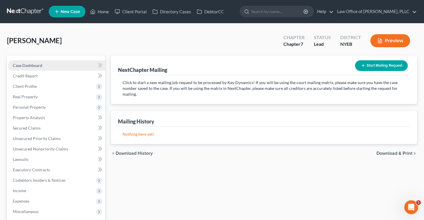
click at [28, 70] on link "Case Dashboard" at bounding box center [56, 65] width 97 height 10
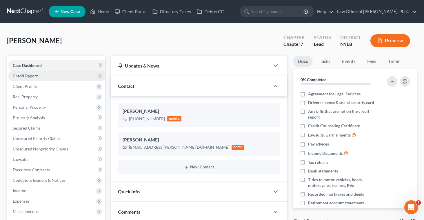
click at [27, 78] on link "Credit Report" at bounding box center [56, 76] width 97 height 10
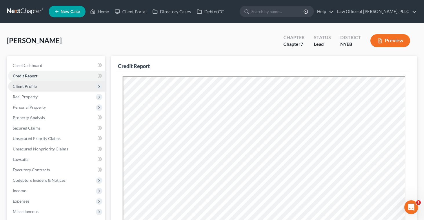
click at [26, 86] on span "Client Profile" at bounding box center [25, 86] width 24 height 5
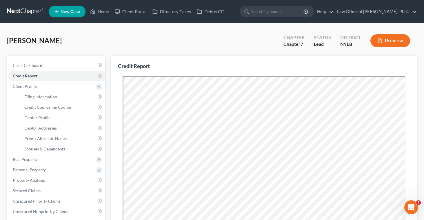
click at [390, 43] on button "Preview" at bounding box center [391, 40] width 40 height 13
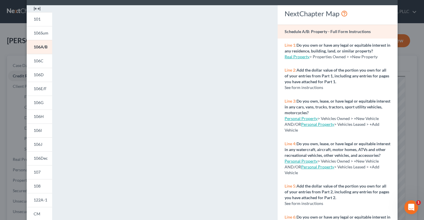
scroll to position [20, 0]
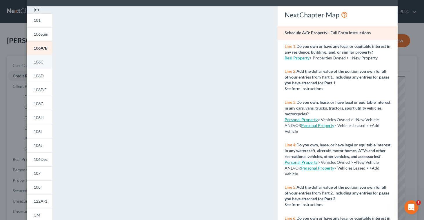
click at [38, 62] on span "106C" at bounding box center [39, 61] width 10 height 5
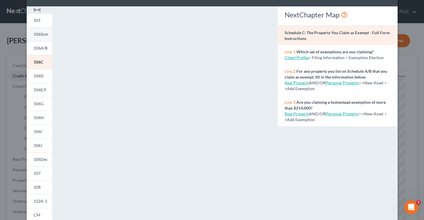
click at [37, 34] on span "106Sum" at bounding box center [41, 34] width 15 height 5
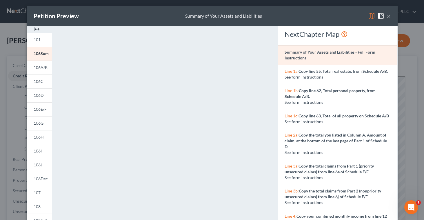
scroll to position [0, 0]
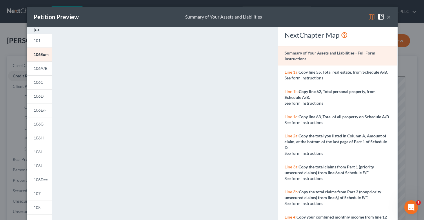
click at [390, 17] on button "×" at bounding box center [389, 16] width 4 height 7
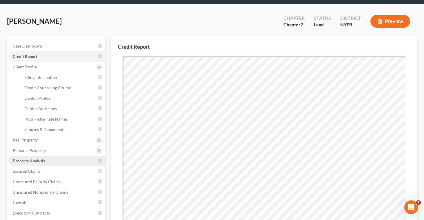
scroll to position [31, 0]
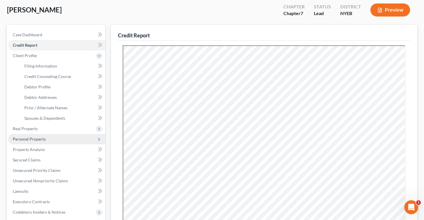
click at [27, 138] on span "Personal Property" at bounding box center [29, 139] width 33 height 5
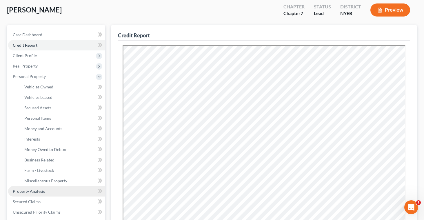
click at [30, 193] on span "Property Analysis" at bounding box center [29, 191] width 32 height 5
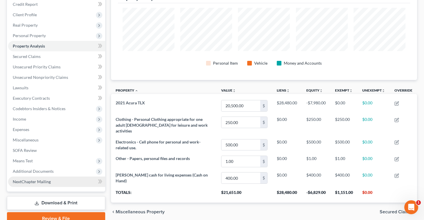
scroll to position [68, 0]
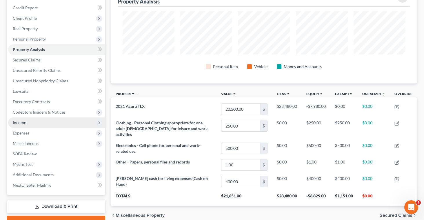
click at [21, 124] on span "Income" at bounding box center [19, 122] width 13 height 5
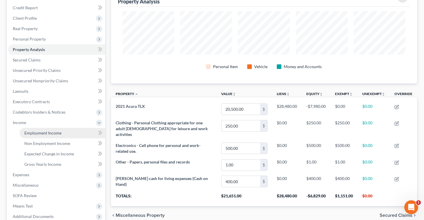
click at [24, 133] on link "Employment Income" at bounding box center [63, 133] width 86 height 10
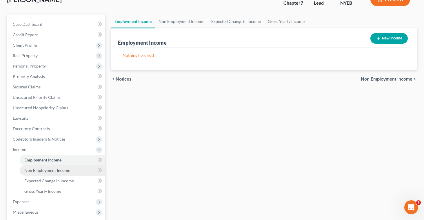
click at [36, 172] on span "Non Employment Income" at bounding box center [47, 170] width 46 height 5
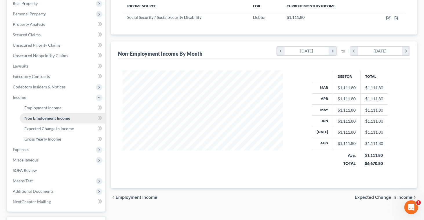
scroll to position [97, 0]
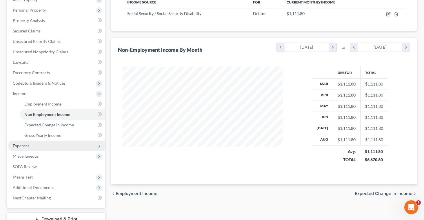
click at [27, 145] on span "Expenses" at bounding box center [21, 145] width 17 height 5
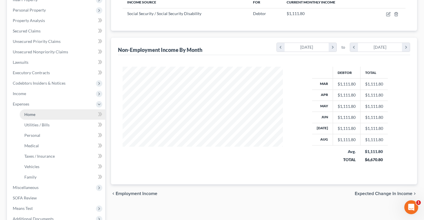
click at [31, 117] on link "Home" at bounding box center [63, 114] width 86 height 10
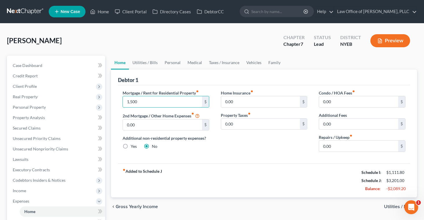
type input "1,500"
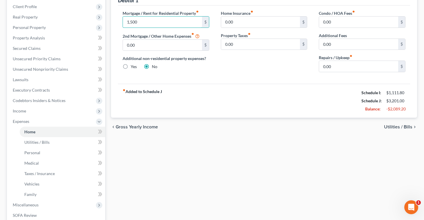
scroll to position [83, 0]
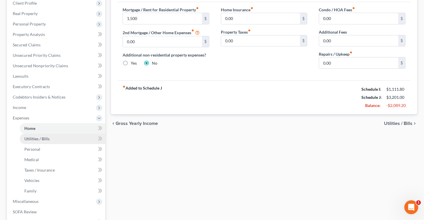
click at [28, 139] on span "Utilities / Bills" at bounding box center [36, 138] width 25 height 5
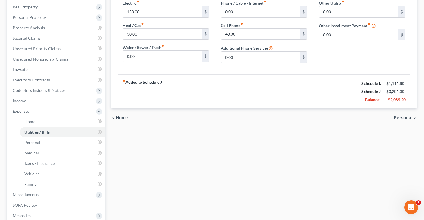
scroll to position [106, 0]
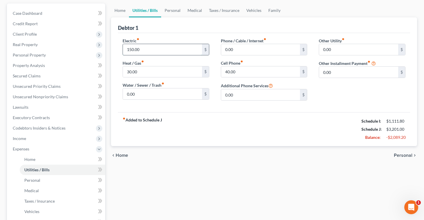
drag, startPoint x: 142, startPoint y: 48, endPoint x: 139, endPoint y: 48, distance: 3.8
click at [139, 48] on input "150.00" at bounding box center [162, 49] width 79 height 11
type input "175.00"
click at [36, 183] on link "Personal" at bounding box center [63, 180] width 86 height 10
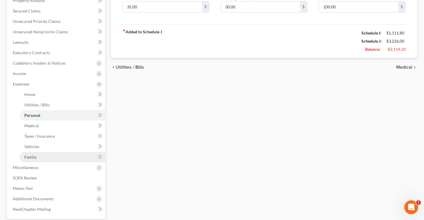
click at [33, 158] on span "Family" at bounding box center [30, 157] width 12 height 5
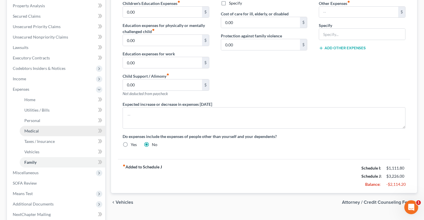
scroll to position [113, 0]
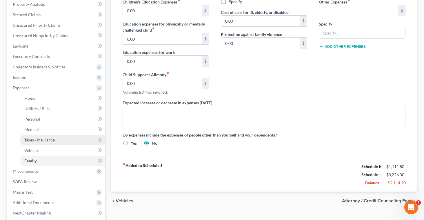
click at [30, 144] on link "Taxes / Insurance" at bounding box center [63, 140] width 86 height 10
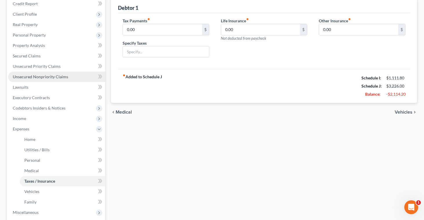
scroll to position [73, 0]
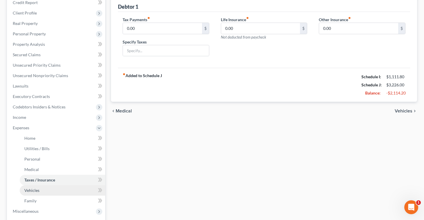
click at [31, 189] on span "Vehicles" at bounding box center [31, 190] width 15 height 5
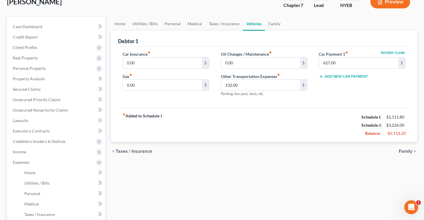
scroll to position [38, 0]
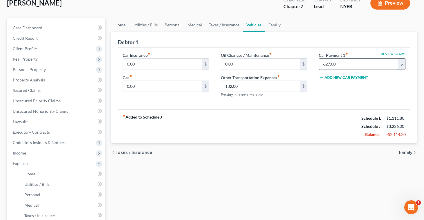
click at [340, 62] on input "627.00" at bounding box center [358, 64] width 79 height 11
type input "0.00"
click at [294, 127] on div "fiber_manual_record Added to Schedule J Schedule I: $1,111.80 Schedule J: $2,59…" at bounding box center [264, 126] width 292 height 34
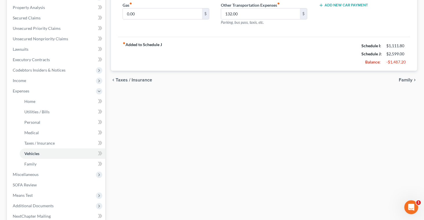
scroll to position [117, 0]
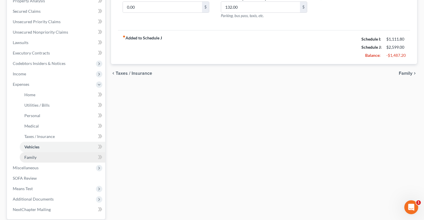
click at [22, 156] on link "Family" at bounding box center [63, 157] width 86 height 10
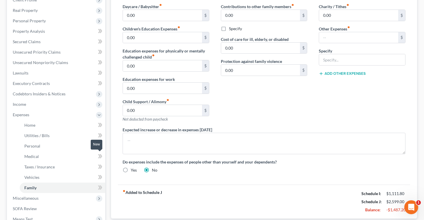
scroll to position [93, 0]
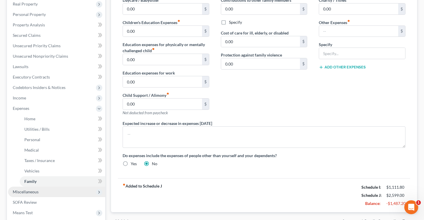
click at [28, 192] on span "Miscellaneous" at bounding box center [26, 191] width 26 height 5
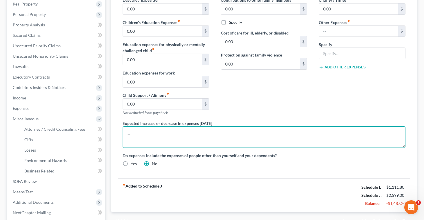
click at [141, 137] on textarea at bounding box center [264, 136] width 283 height 21
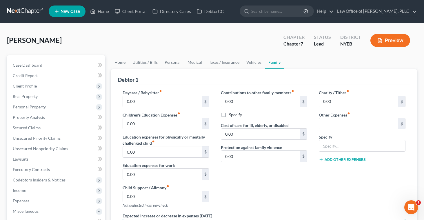
scroll to position [9, 0]
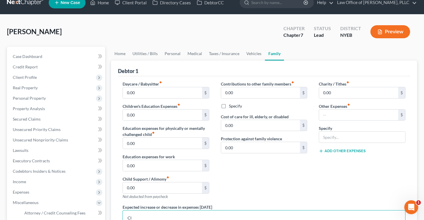
type textarea "C"
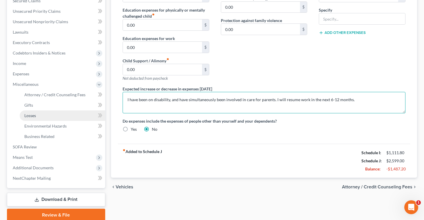
scroll to position [150, 0]
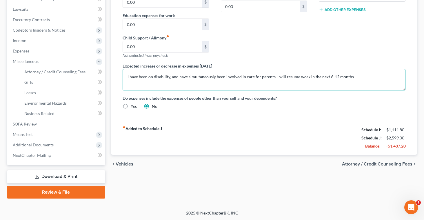
type textarea "I have been on disability, and have simultaneously been involved in care for pa…"
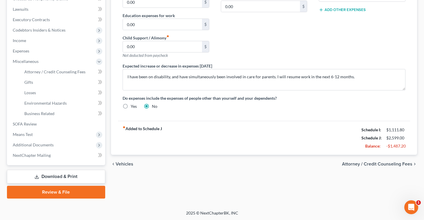
click at [44, 174] on link "Download & Print" at bounding box center [56, 177] width 98 height 14
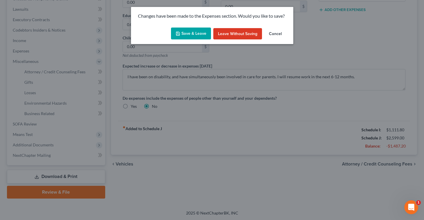
click at [275, 32] on button "Cancel" at bounding box center [276, 34] width 22 height 12
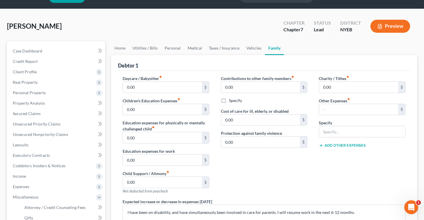
scroll to position [0, 0]
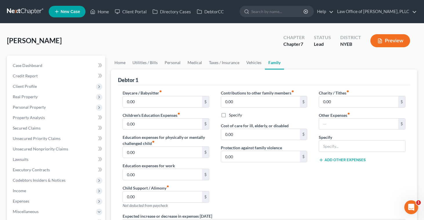
click at [385, 44] on button "Preview" at bounding box center [391, 40] width 40 height 13
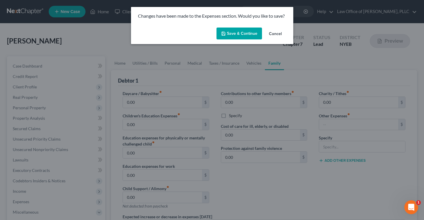
click at [234, 32] on button "Save & Continue" at bounding box center [240, 34] width 46 height 12
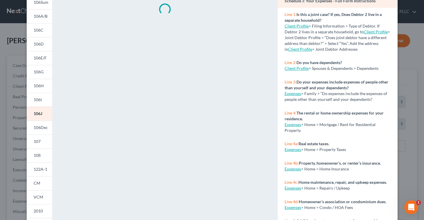
scroll to position [102, 0]
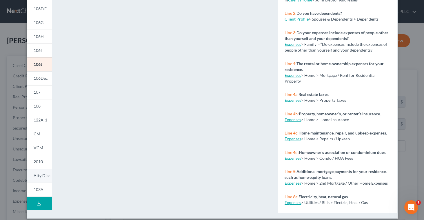
click at [39, 176] on span "Atty Disc" at bounding box center [42, 175] width 17 height 5
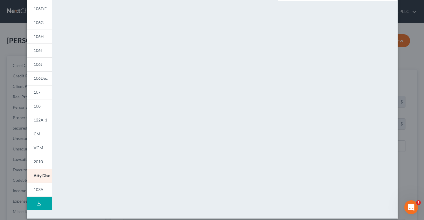
click at [35, 203] on button "Download Draft" at bounding box center [40, 203] width 26 height 13
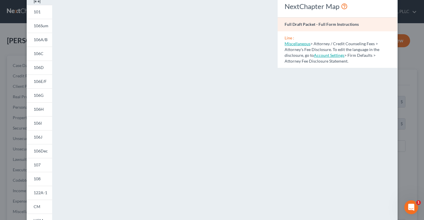
scroll to position [0, 0]
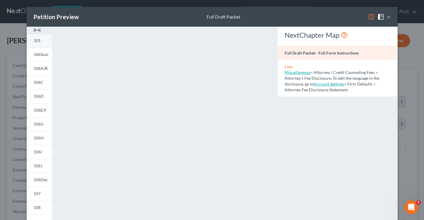
click at [33, 37] on link "101" at bounding box center [40, 41] width 26 height 14
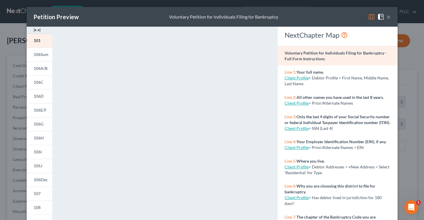
click at [388, 17] on button "×" at bounding box center [389, 16] width 4 height 7
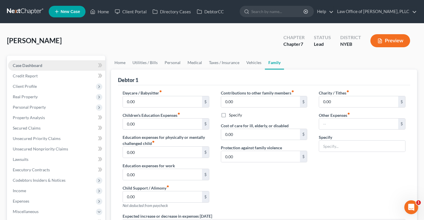
click at [22, 62] on link "Case Dashboard" at bounding box center [56, 65] width 97 height 10
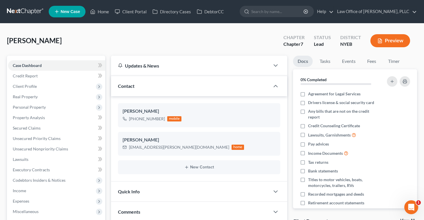
click at [390, 37] on button "Preview" at bounding box center [391, 40] width 40 height 13
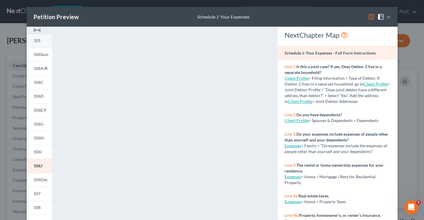
click at [36, 37] on link "101" at bounding box center [40, 41] width 26 height 14
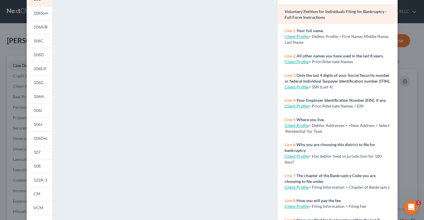
scroll to position [107, 0]
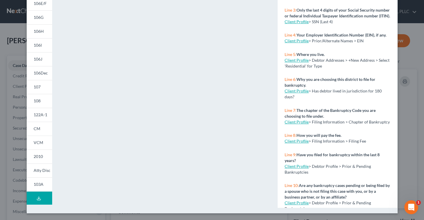
click at [37, 198] on icon at bounding box center [39, 198] width 5 height 5
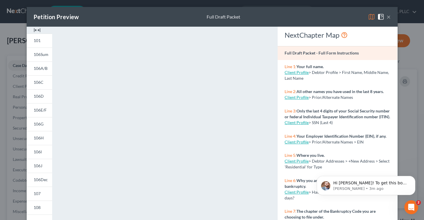
scroll to position [0, 0]
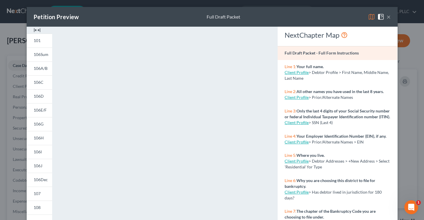
click at [388, 18] on button "×" at bounding box center [389, 16] width 4 height 7
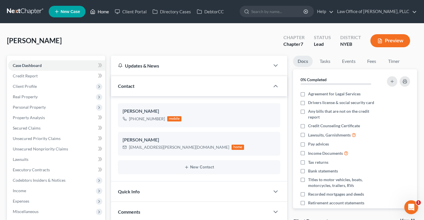
click at [102, 13] on link "Home" at bounding box center [99, 11] width 25 height 10
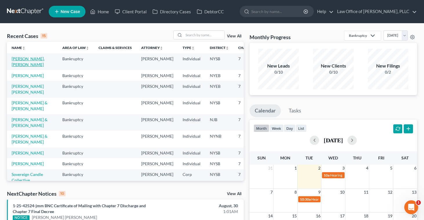
click at [22, 65] on link "[PERSON_NAME], [PERSON_NAME]" at bounding box center [28, 61] width 33 height 11
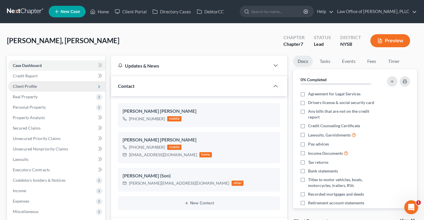
click at [24, 86] on span "Client Profile" at bounding box center [25, 86] width 24 height 5
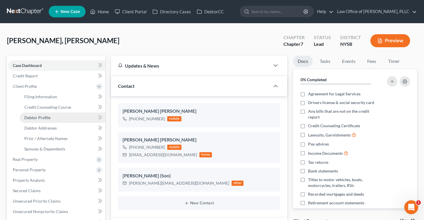
click at [40, 117] on span "Debtor Profile" at bounding box center [37, 117] width 26 height 5
select select "1"
select select "2"
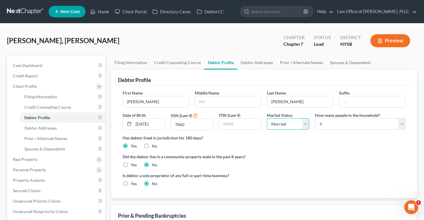
click at [305, 124] on select "Select Single Married Separated Divorced Widowed" at bounding box center [288, 124] width 42 height 12
select select "2"
click at [398, 40] on button "Preview" at bounding box center [391, 40] width 40 height 13
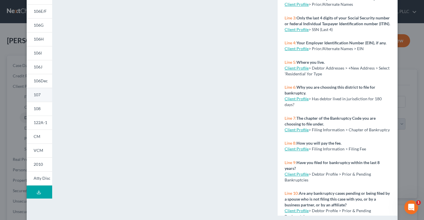
scroll to position [107, 0]
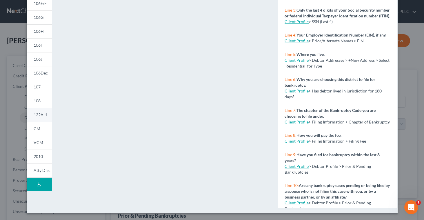
click at [42, 115] on span "122A-1" at bounding box center [41, 114] width 14 height 5
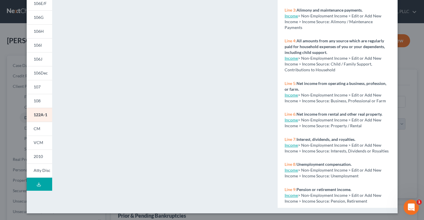
click at [410, 206] on icon "Open Intercom Messenger" at bounding box center [411, 207] width 10 height 10
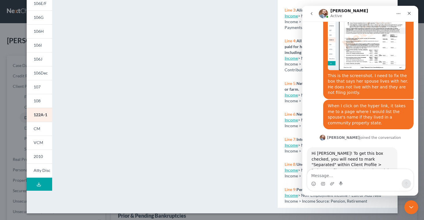
scroll to position [313, 0]
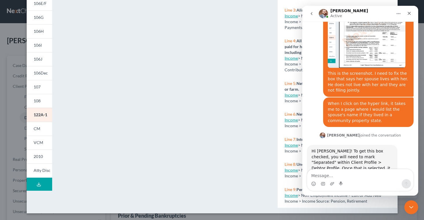
click at [358, 175] on textarea "Message…" at bounding box center [361, 174] width 106 height 10
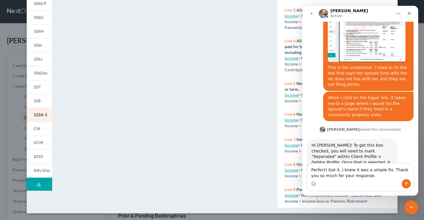
type textarea "Perfect! Got it. I knew it was a simple fix. Thank you so much for your respons…"
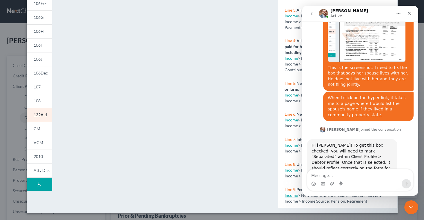
scroll to position [336, 0]
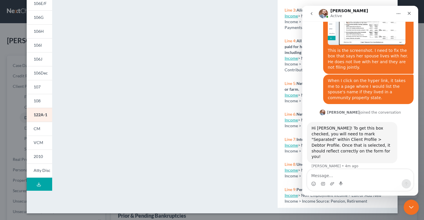
click at [411, 205] on icon "Close Intercom Messenger" at bounding box center [410, 206] width 7 height 7
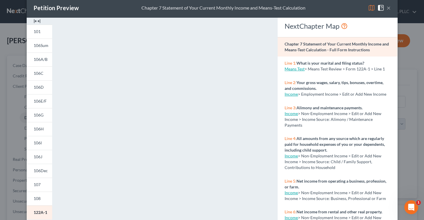
scroll to position [0, 0]
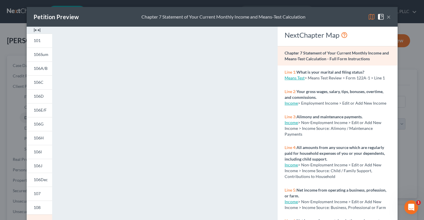
click at [391, 18] on button "×" at bounding box center [389, 16] width 4 height 7
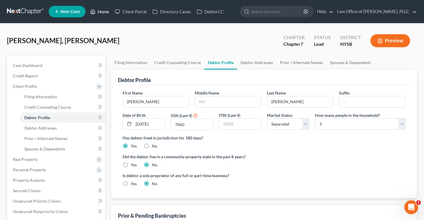
click at [102, 12] on link "Home" at bounding box center [99, 11] width 25 height 10
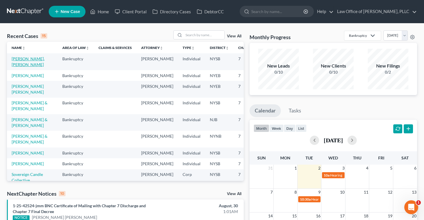
click at [23, 65] on link "[PERSON_NAME], [PERSON_NAME]" at bounding box center [28, 61] width 33 height 11
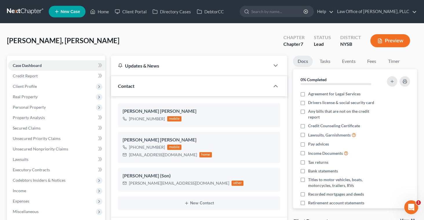
click at [392, 39] on button "Preview" at bounding box center [391, 40] width 40 height 13
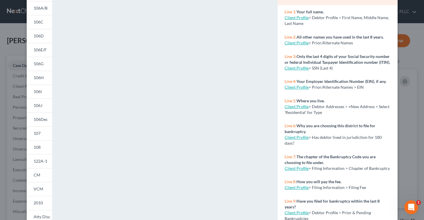
scroll to position [107, 0]
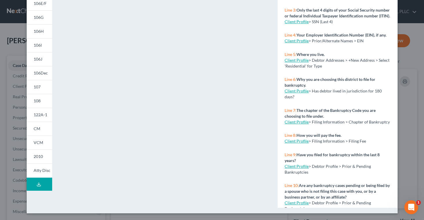
click at [37, 186] on icon at bounding box center [38, 185] width 3 height 1
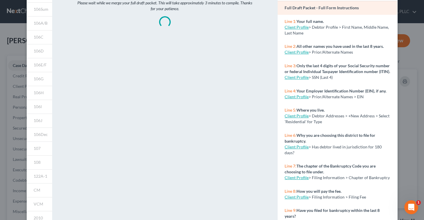
scroll to position [0, 0]
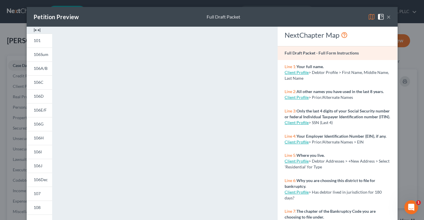
click at [388, 19] on button "×" at bounding box center [389, 16] width 4 height 7
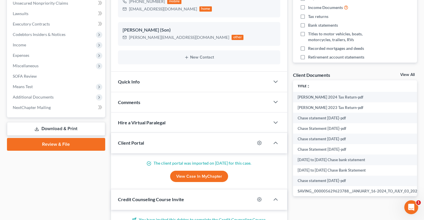
scroll to position [152, 0]
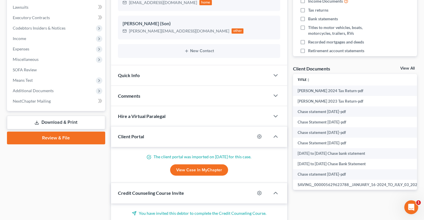
click at [57, 124] on link "Download & Print" at bounding box center [56, 123] width 98 height 14
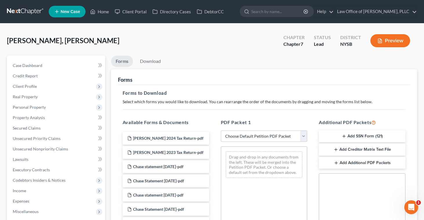
click at [303, 135] on select "Choose Default Petition PDF Packet Complete Bankruptcy Petition (all forms and …" at bounding box center [264, 137] width 87 height 12
select select "3"
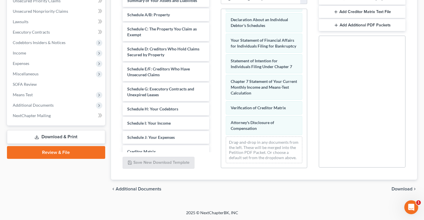
click at [400, 187] on span "Download" at bounding box center [402, 189] width 21 height 5
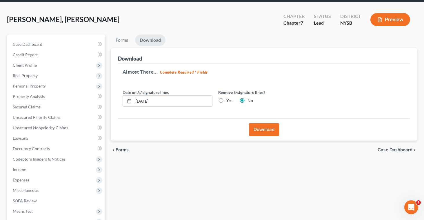
scroll to position [21, 0]
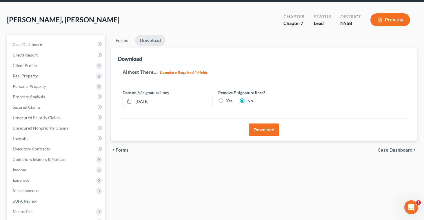
click at [262, 127] on button "Download" at bounding box center [264, 130] width 30 height 13
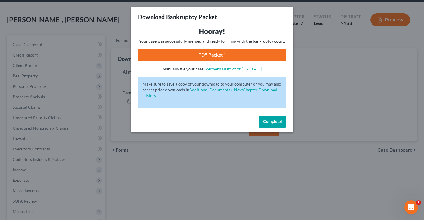
click at [262, 50] on link "PDF Packet 1" at bounding box center [212, 55] width 149 height 13
click at [266, 121] on span "Complete!" at bounding box center [272, 121] width 19 height 5
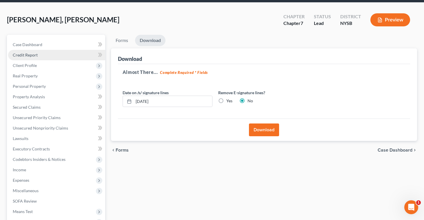
click at [29, 53] on span "Credit Report" at bounding box center [25, 55] width 25 height 5
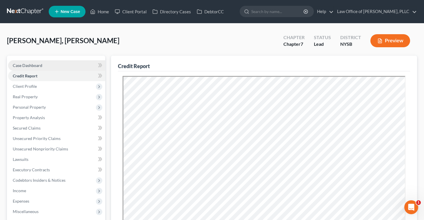
click at [31, 66] on span "Case Dashboard" at bounding box center [28, 65] width 30 height 5
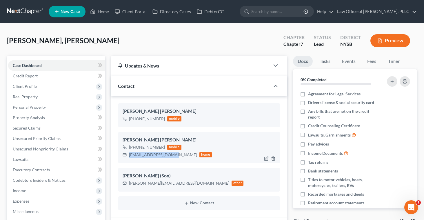
drag, startPoint x: 130, startPoint y: 154, endPoint x: 173, endPoint y: 157, distance: 43.6
click at [173, 157] on div "[EMAIL_ADDRESS][DOMAIN_NAME]" at bounding box center [163, 155] width 68 height 6
copy div "[EMAIL_ADDRESS][DOMAIN_NAME]"
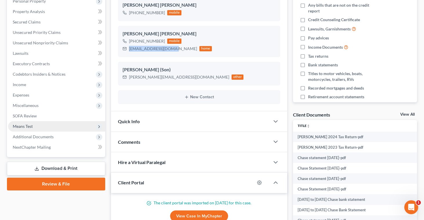
scroll to position [105, 0]
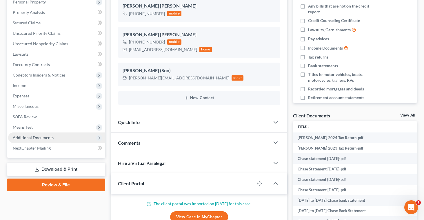
click at [33, 136] on span "Additional Documents" at bounding box center [33, 137] width 41 height 5
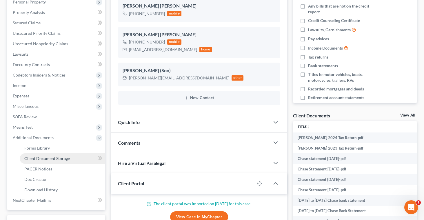
click at [39, 158] on span "Client Document Storage" at bounding box center [47, 158] width 46 height 5
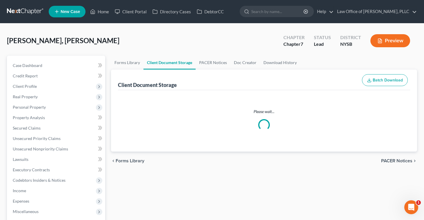
select select "0"
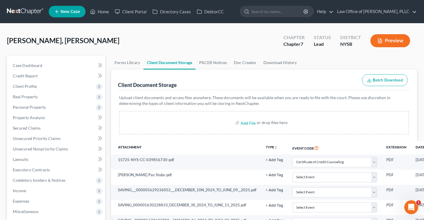
select select "0"
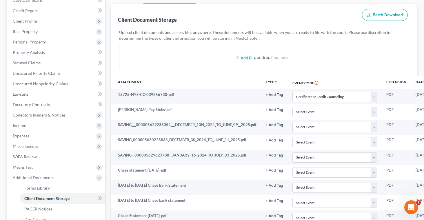
scroll to position [66, 0]
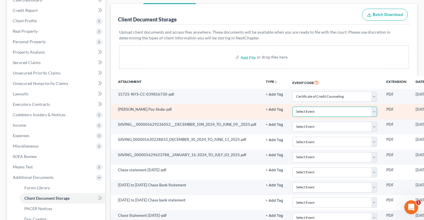
click at [370, 114] on select "Select Event Certificate of Credit Counseling Chapter 13 Calculation of Disposa…" at bounding box center [335, 112] width 85 height 10
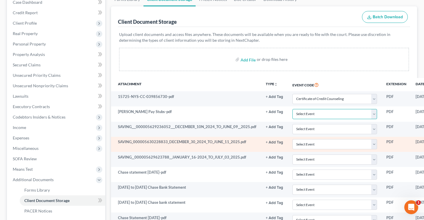
scroll to position [62, 0]
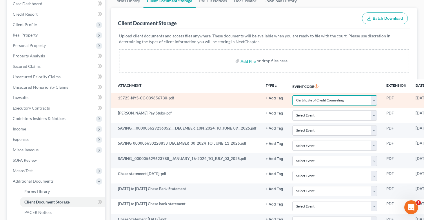
click at [371, 100] on select "Select Event Certificate of Credit Counseling Chapter 13 Calculation of Disposa…" at bounding box center [335, 100] width 85 height 10
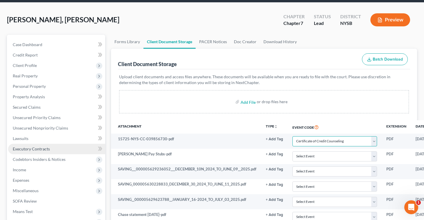
scroll to position [19, 0]
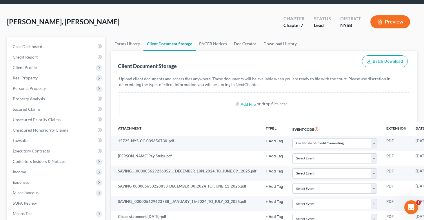
click at [384, 22] on button "Preview" at bounding box center [391, 21] width 40 height 13
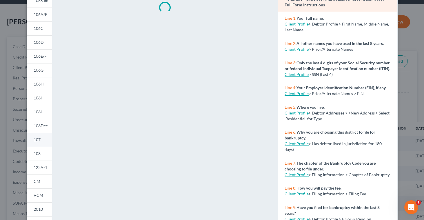
scroll to position [107, 0]
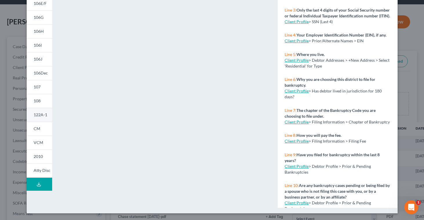
click at [41, 115] on span "122A-1" at bounding box center [41, 114] width 14 height 5
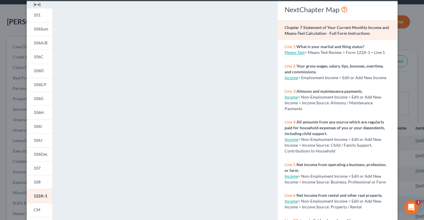
scroll to position [0, 0]
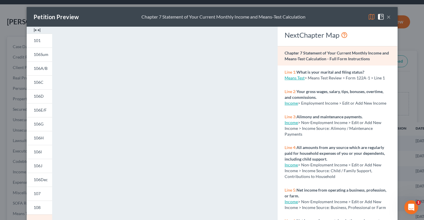
click at [391, 17] on button "×" at bounding box center [389, 16] width 4 height 7
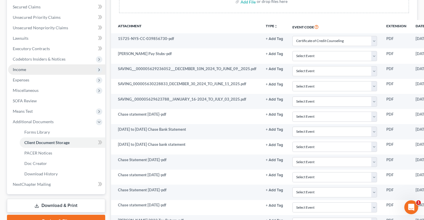
scroll to position [123, 0]
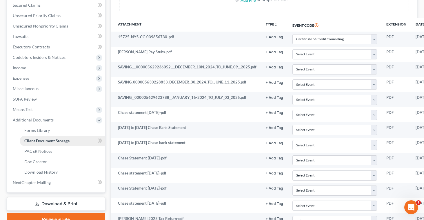
click at [44, 140] on span "Client Document Storage" at bounding box center [46, 140] width 45 height 5
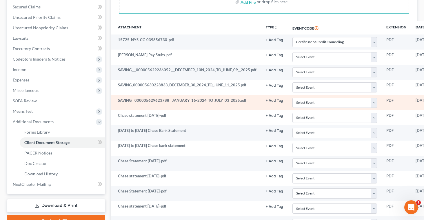
select select "0"
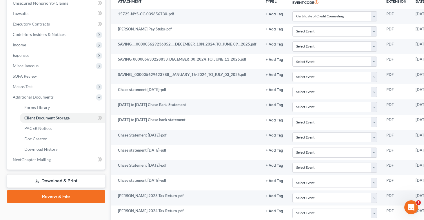
scroll to position [222, 0]
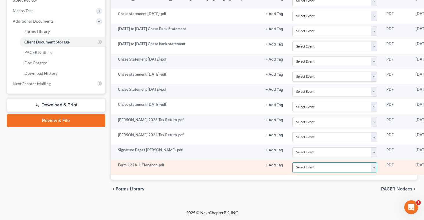
click at [372, 169] on select "Select Event Certificate of Credit Counseling Chapter 13 Calculation of Disposa…" at bounding box center [335, 167] width 85 height 10
select select "4"
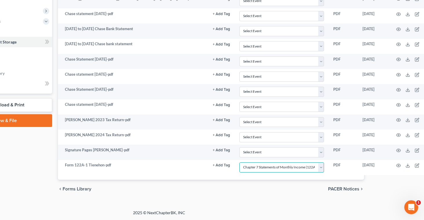
scroll to position [222, 63]
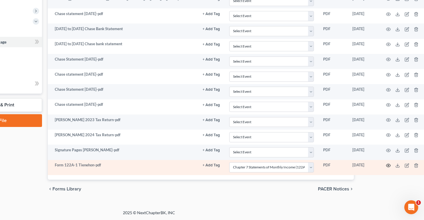
click at [386, 166] on icon "button" at bounding box center [388, 165] width 5 height 5
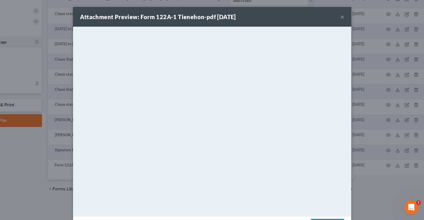
click at [341, 17] on button "×" at bounding box center [343, 16] width 4 height 7
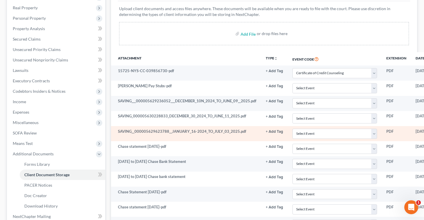
scroll to position [88, 0]
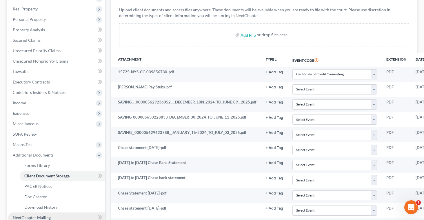
select select "0"
select select "4"
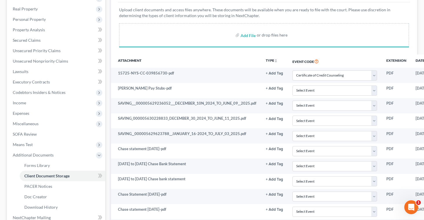
select select "0"
select select "4"
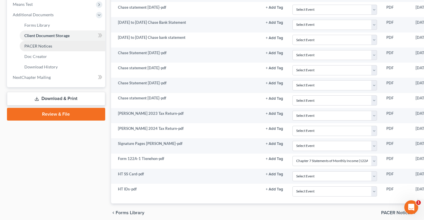
scroll to position [252, 0]
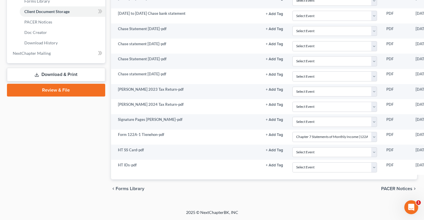
click at [75, 88] on link "Review & File" at bounding box center [56, 90] width 98 height 13
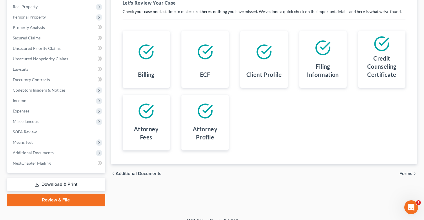
scroll to position [98, 0]
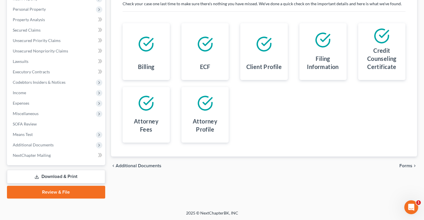
click at [403, 164] on span "Forms" at bounding box center [406, 166] width 13 height 5
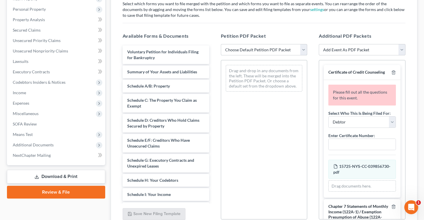
click at [302, 48] on select "Choose Default Petition PDF Packet Emergency Filing (Voluntary Petition and Cre…" at bounding box center [264, 50] width 87 height 12
select select "1"
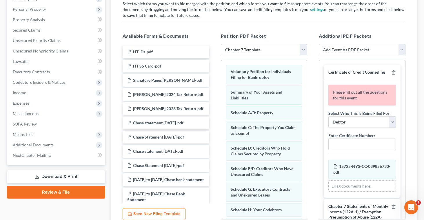
click at [403, 50] on select "Add Event As PDF Packet Certificate of Credit Counseling Chapter 13 Calculation…" at bounding box center [362, 50] width 87 height 12
select select "0"
select select
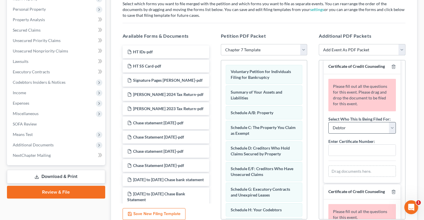
scroll to position [7, 0]
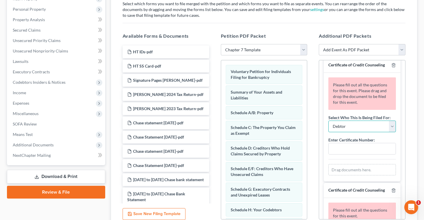
click at [392, 127] on select "Debtor Joint Debtor Debtor and Joint Debtor" at bounding box center [363, 127] width 68 height 12
click at [372, 146] on input "text" at bounding box center [362, 148] width 67 height 11
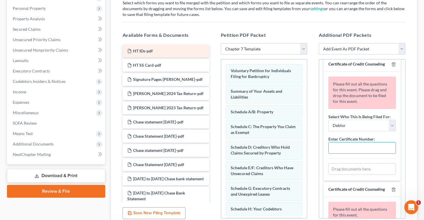
scroll to position [100, 0]
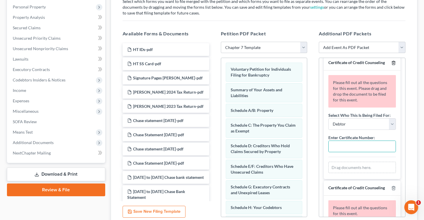
click at [394, 63] on icon "button" at bounding box center [394, 63] width 5 height 5
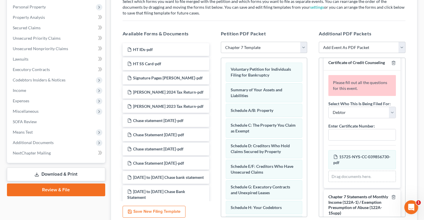
scroll to position [0, 0]
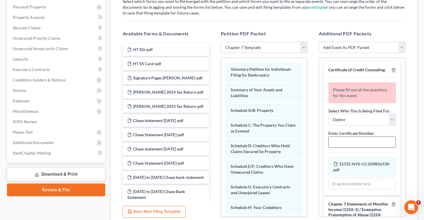
click at [343, 138] on input "text" at bounding box center [362, 142] width 67 height 11
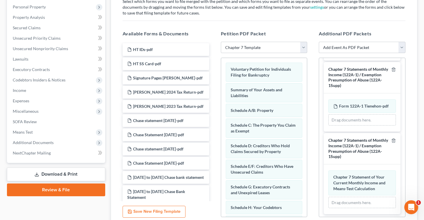
scroll to position [111, 0]
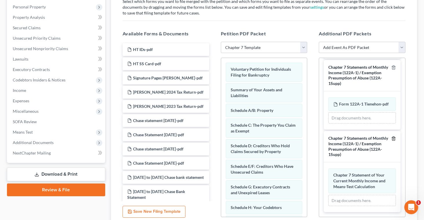
type input "15725-NYS-CC-039856730"
click at [394, 139] on line "button" at bounding box center [394, 139] width 0 height 1
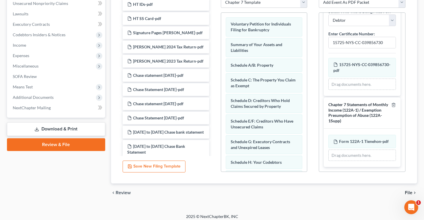
scroll to position [149, 0]
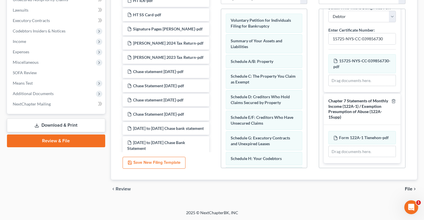
click at [410, 188] on span "File" at bounding box center [409, 189] width 8 height 5
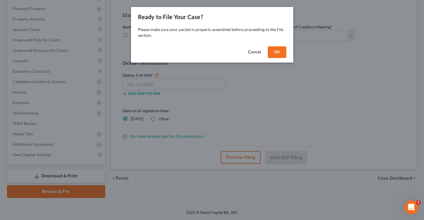
scroll to position [98, 0]
click at [271, 54] on button "OK" at bounding box center [277, 52] width 19 height 12
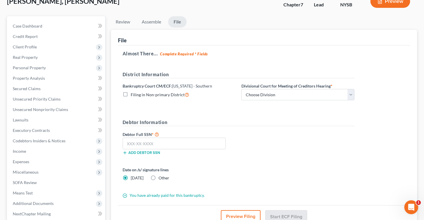
scroll to position [39, 0]
click at [351, 95] on select "Choose Division [GEOGRAPHIC_DATA] [GEOGRAPHIC_DATA] [GEOGRAPHIC_DATA]" at bounding box center [298, 95] width 113 height 12
click at [352, 94] on select "Choose Division [GEOGRAPHIC_DATA] [GEOGRAPHIC_DATA] [GEOGRAPHIC_DATA]" at bounding box center [298, 95] width 113 height 12
select select "1"
click at [193, 148] on input "text" at bounding box center [174, 144] width 103 height 12
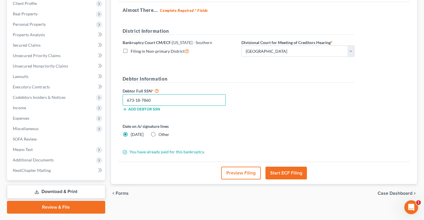
scroll to position [84, 0]
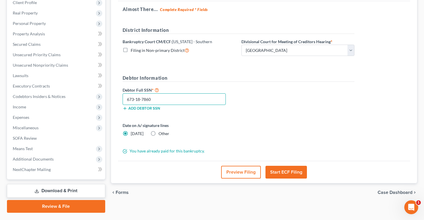
type input "673-18-7860"
click at [236, 174] on button "Preview Filing" at bounding box center [241, 172] width 40 height 13
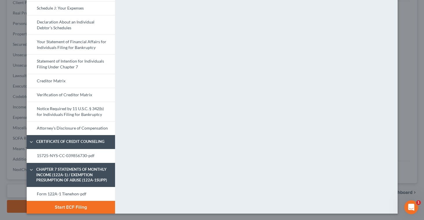
scroll to position [194, 0]
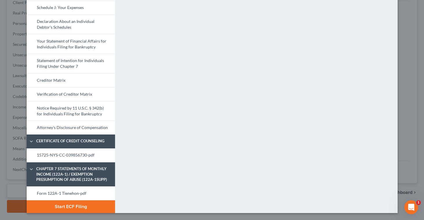
click at [77, 207] on button "Start ECF Filing" at bounding box center [71, 206] width 88 height 13
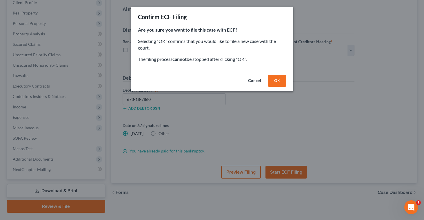
click at [273, 80] on button "OK" at bounding box center [277, 81] width 19 height 12
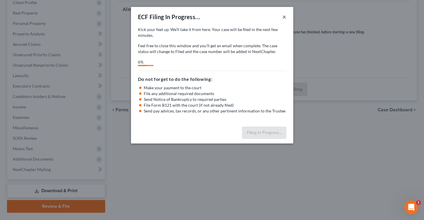
click at [283, 18] on button "×" at bounding box center [285, 16] width 4 height 7
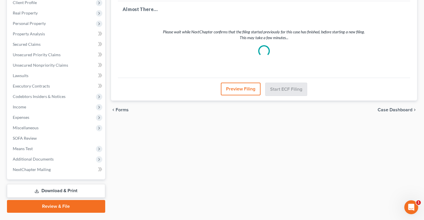
select select "1"
